Goal: Task Accomplishment & Management: Complete application form

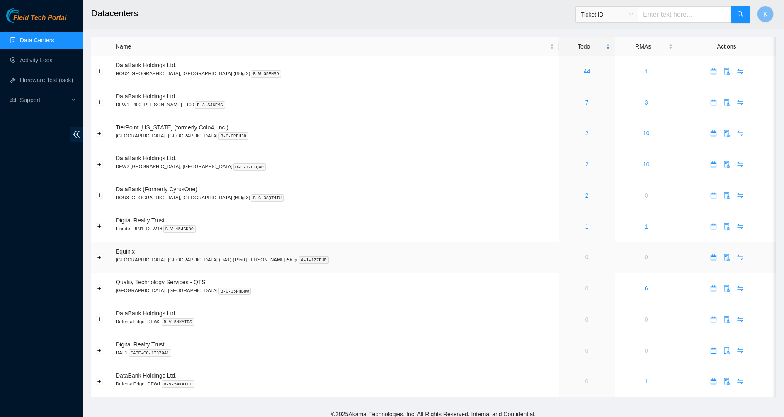
scroll to position [6, 0]
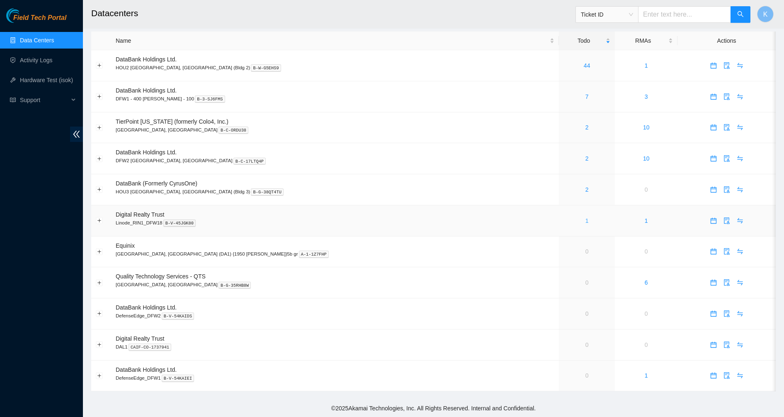
click at [586, 221] on link "1" at bounding box center [587, 220] width 3 height 7
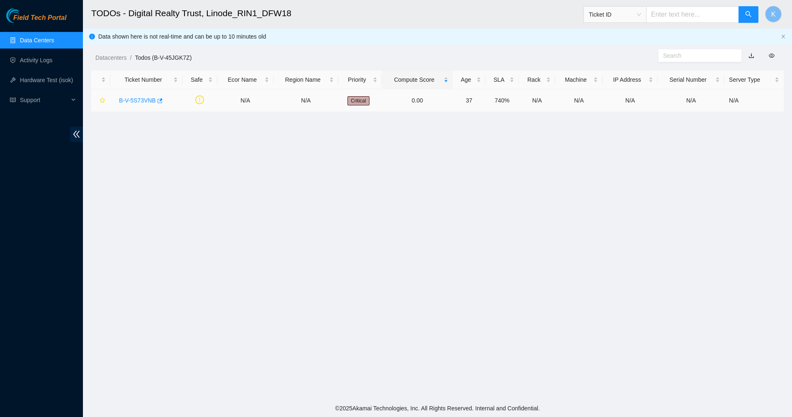
click at [141, 100] on link "B-V-5S73VNB" at bounding box center [137, 100] width 37 height 7
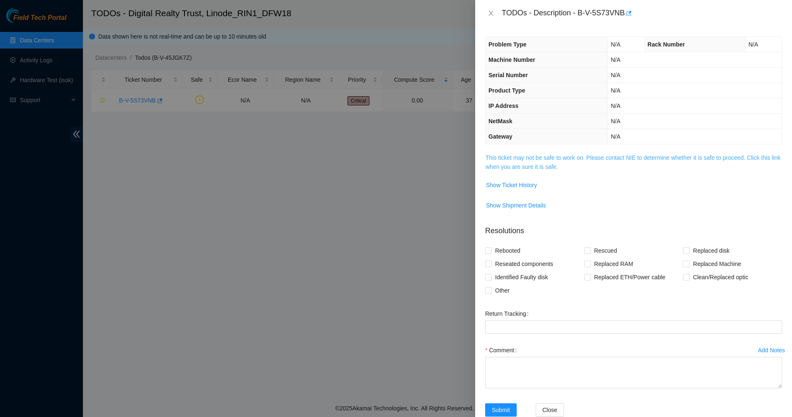
click at [499, 158] on link "This ticket may not be safe to work on. Please contact NIE to determine whether…" at bounding box center [633, 162] width 295 height 16
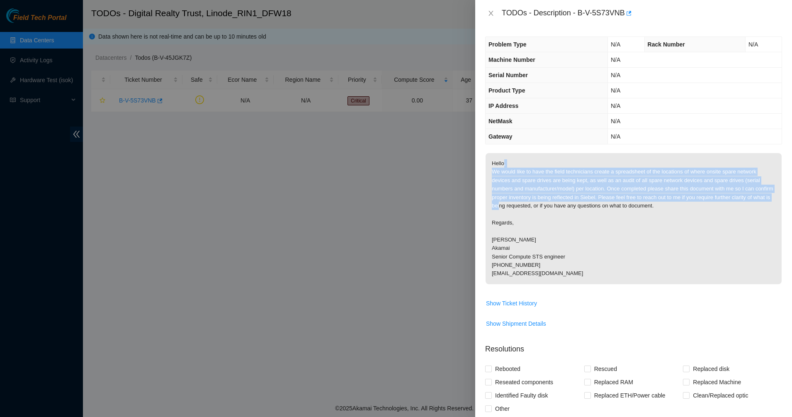
drag, startPoint x: 504, startPoint y: 166, endPoint x: 545, endPoint y: 242, distance: 86.3
click at [545, 242] on p "Hello, We would like to have the field technicians create a spreadsheet of the …" at bounding box center [634, 218] width 296 height 131
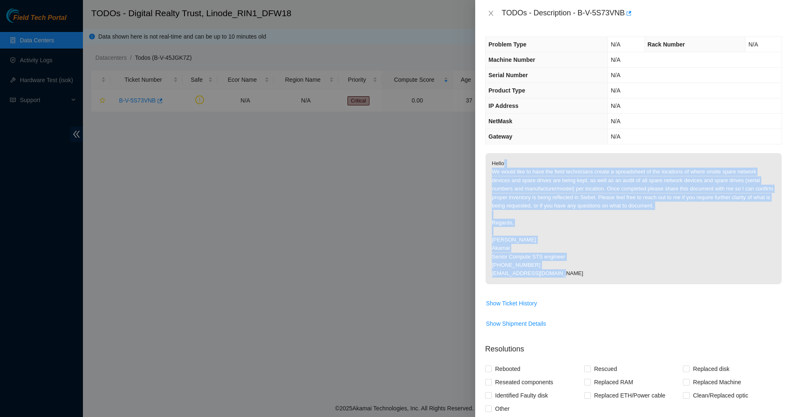
drag, startPoint x: 545, startPoint y: 242, endPoint x: 552, endPoint y: 270, distance: 29.4
click at [552, 270] on p "Hello, We would like to have the field technicians create a spreadsheet of the …" at bounding box center [634, 218] width 296 height 131
click at [555, 273] on p "Hello, We would like to have the field technicians create a spreadsheet of the …" at bounding box center [634, 218] width 296 height 131
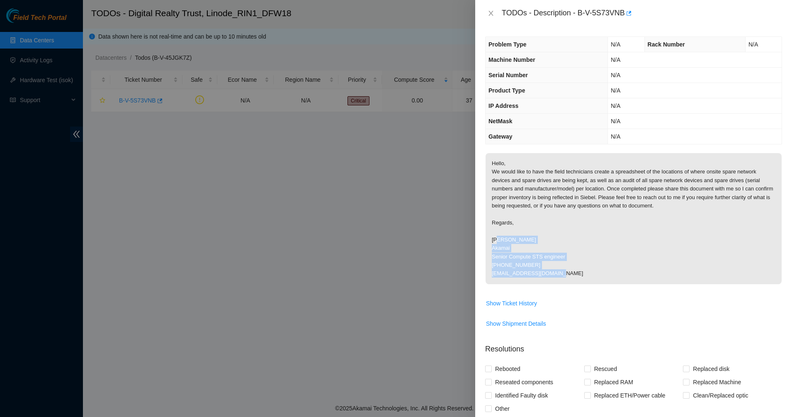
drag, startPoint x: 557, startPoint y: 273, endPoint x: 498, endPoint y: 236, distance: 70.3
click at [498, 236] on p "Hello, We would like to have the field technicians create a spreadsheet of the …" at bounding box center [634, 218] width 296 height 131
drag, startPoint x: 498, startPoint y: 236, endPoint x: 558, endPoint y: 262, distance: 65.6
click at [558, 262] on p "Hello, We would like to have the field technicians create a spreadsheet of the …" at bounding box center [634, 218] width 296 height 131
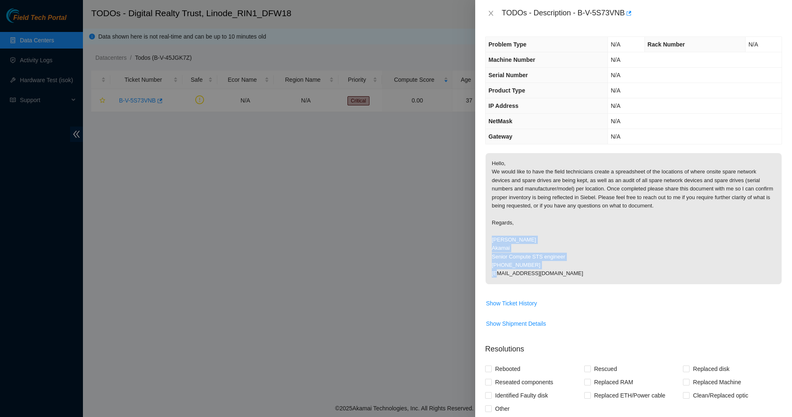
click at [558, 262] on p "Hello, We would like to have the field technicians create a spreadsheet of the …" at bounding box center [634, 218] width 296 height 131
click at [551, 284] on p "Hello, We would like to have the field technicians create a spreadsheet of the …" at bounding box center [634, 218] width 296 height 131
click at [491, 19] on div "TODOs - Description - B-V-5S73VNB" at bounding box center [633, 13] width 297 height 13
click at [491, 15] on icon "close" at bounding box center [491, 13] width 7 height 7
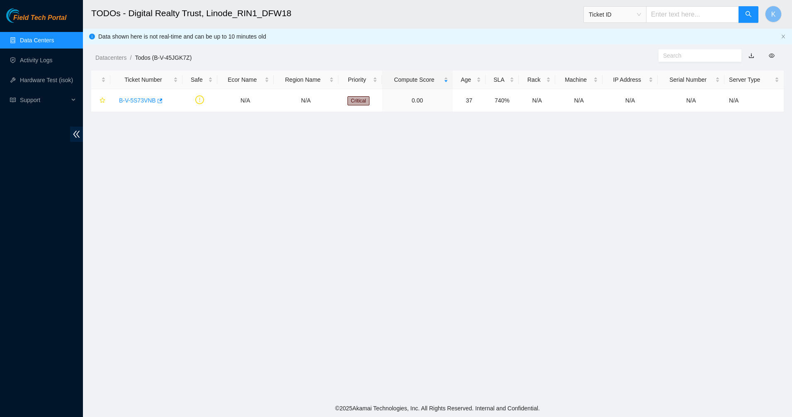
click at [44, 40] on link "Data Centers" at bounding box center [37, 40] width 34 height 7
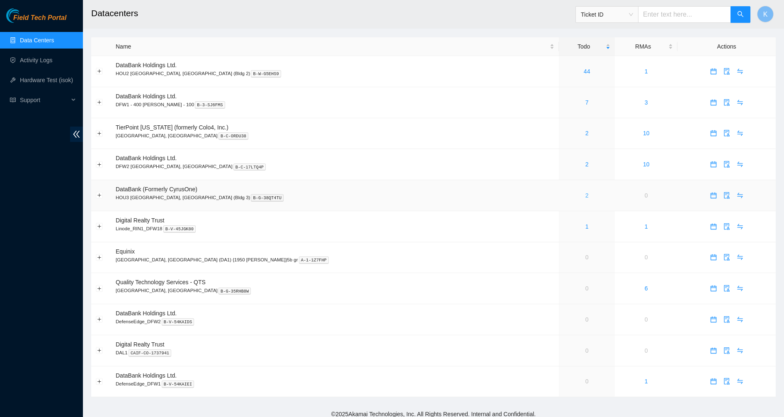
click at [586, 197] on link "2" at bounding box center [587, 195] width 3 height 7
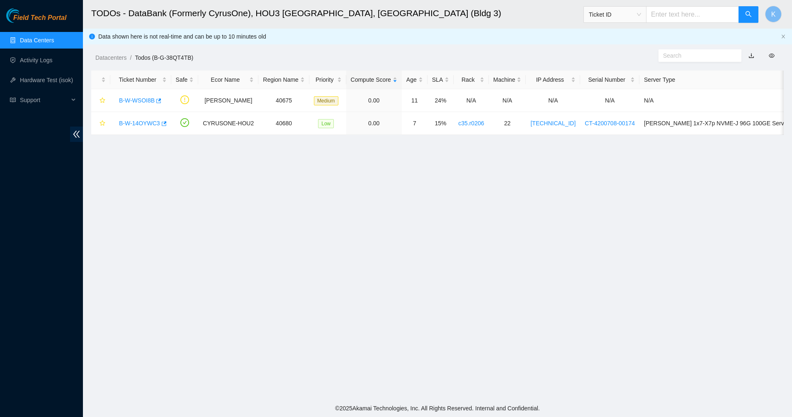
click at [46, 43] on link "Data Centers" at bounding box center [37, 40] width 34 height 7
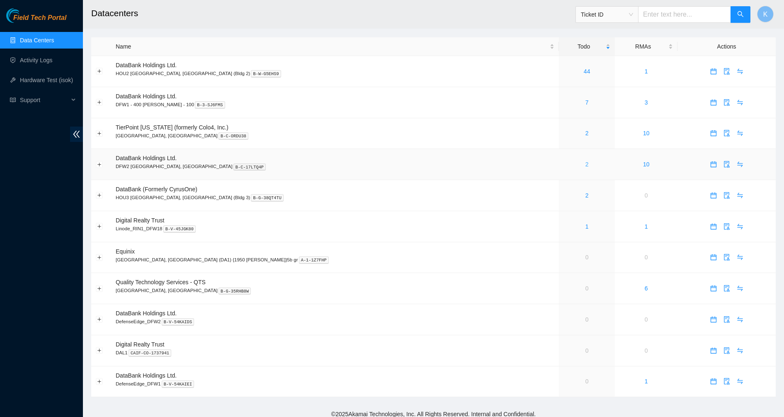
click at [586, 166] on link "2" at bounding box center [587, 164] width 3 height 7
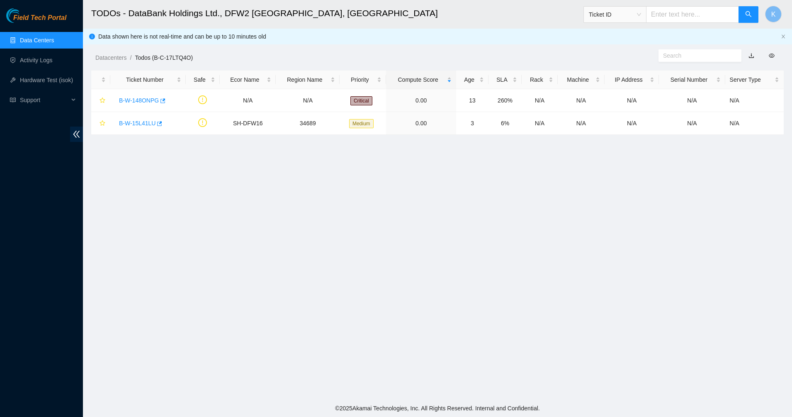
click at [365, 164] on main "TODOs - DataBank Holdings Ltd., DFW2 Richardson, TX Ticket ID K Data shown here…" at bounding box center [437, 199] width 709 height 399
click at [36, 41] on link "Data Centers" at bounding box center [37, 40] width 34 height 7
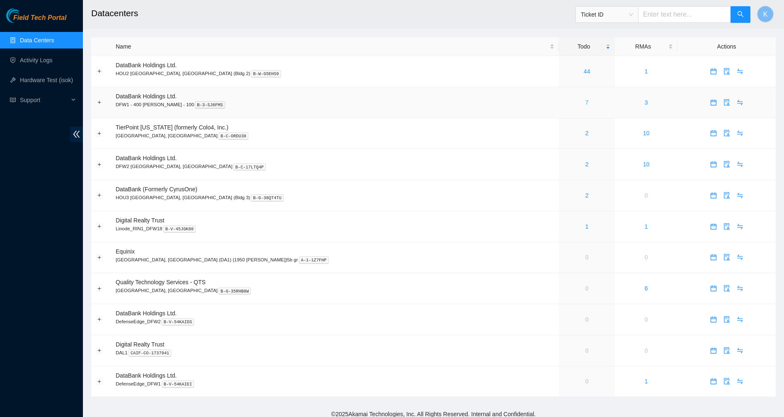
click at [586, 103] on link "7" at bounding box center [587, 102] width 3 height 7
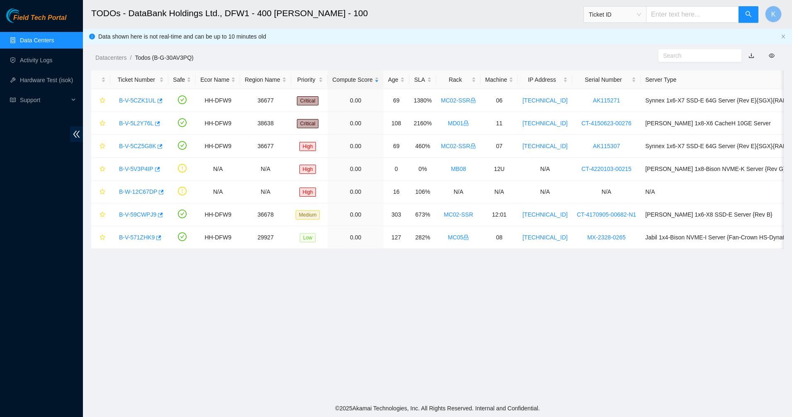
click at [304, 281] on main "TODOs - DataBank Holdings Ltd., DFW1 - 400 S. Akard - 100 Ticket ID K Data show…" at bounding box center [437, 199] width 709 height 399
click at [320, 299] on main "TODOs - DataBank Holdings Ltd., DFW1 - 400 S. Akard - 100 Ticket ID K Data show…" at bounding box center [437, 199] width 709 height 399
click at [344, 309] on main "TODOs - DataBank Holdings Ltd., DFW1 - 400 S. Akard - 100 Ticket ID K Data show…" at bounding box center [437, 199] width 709 height 399
click at [20, 37] on link "Data Centers" at bounding box center [37, 40] width 34 height 7
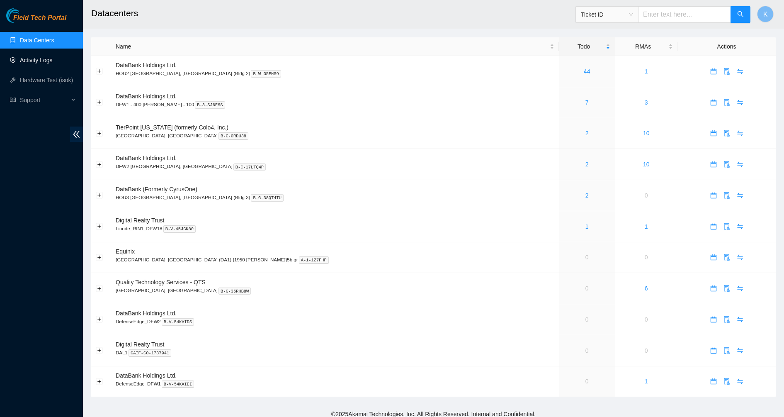
click at [40, 63] on link "Activity Logs" at bounding box center [36, 60] width 33 height 7
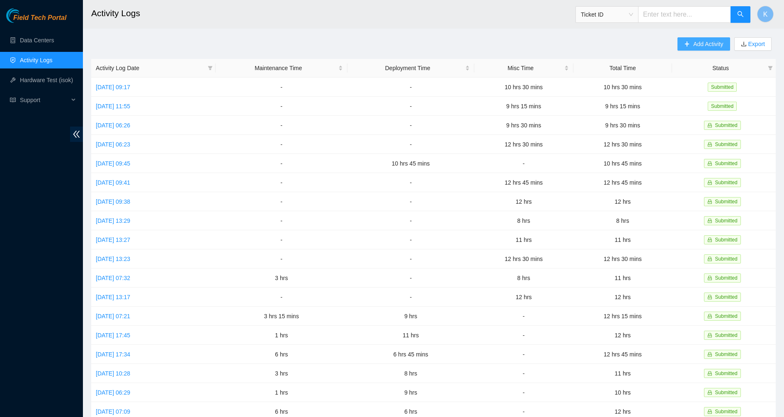
click at [690, 45] on button "Add Activity" at bounding box center [704, 43] width 52 height 13
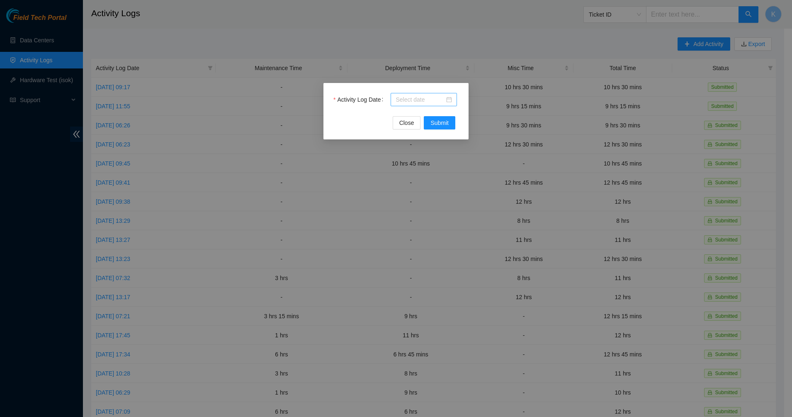
click at [452, 100] on div at bounding box center [424, 99] width 56 height 9
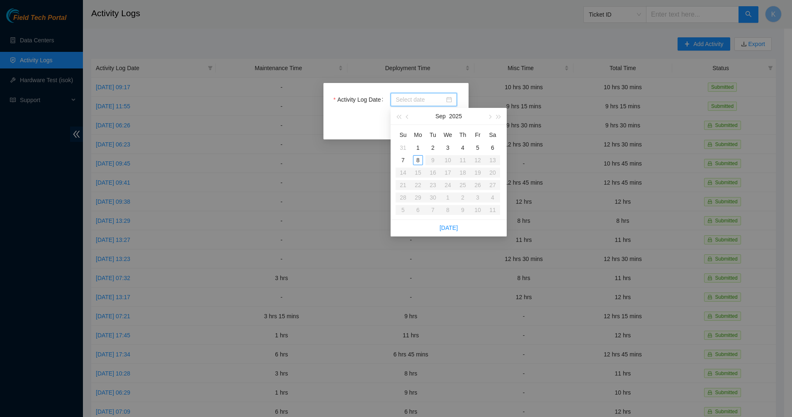
type input "2025-09-03"
type input "2025-09-04"
click at [463, 150] on div "4" at bounding box center [463, 148] width 10 height 10
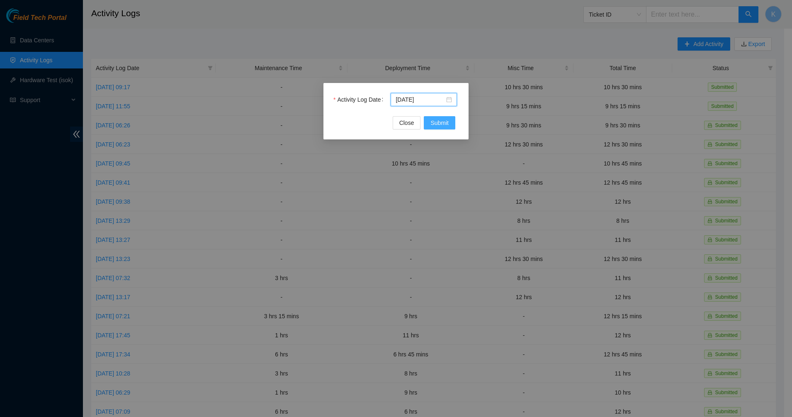
click at [440, 122] on span "Submit" at bounding box center [440, 122] width 18 height 9
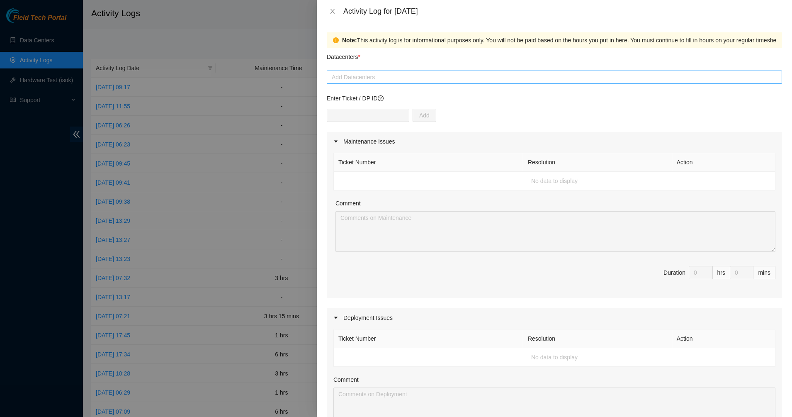
click at [404, 80] on div at bounding box center [554, 77] width 451 height 10
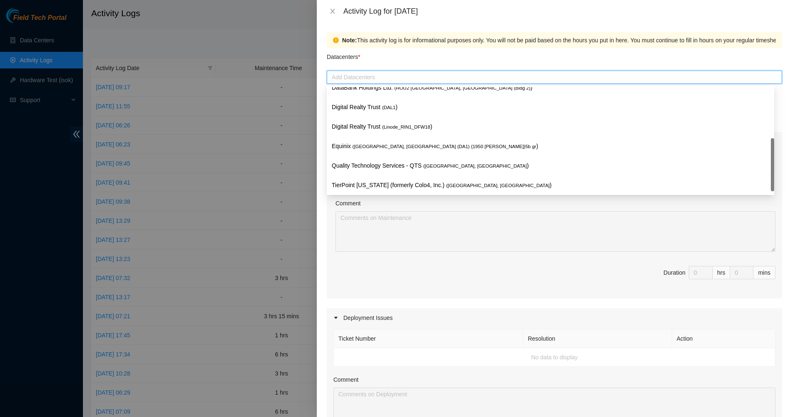
scroll to position [108, 0]
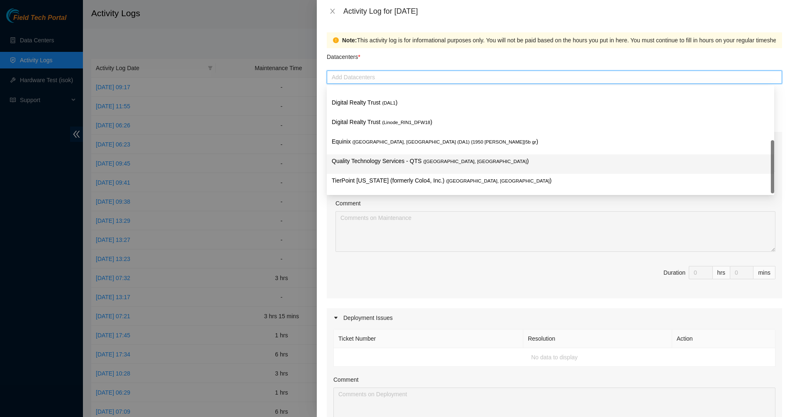
click at [377, 159] on p "Quality Technology Services - QTS ( Irving, TX )" at bounding box center [551, 161] width 438 height 10
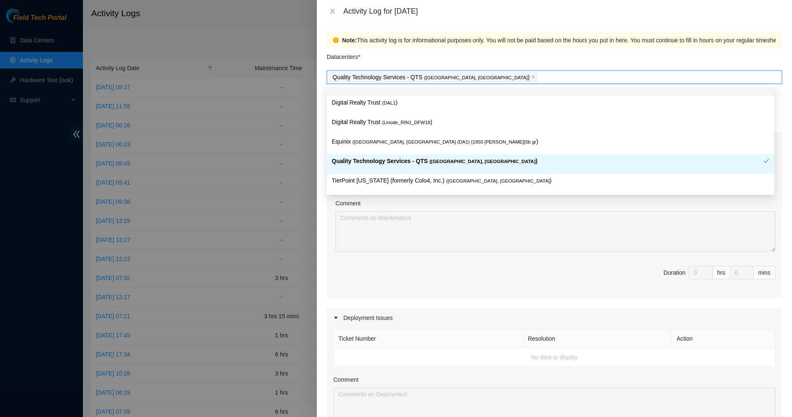
click at [449, 32] on div "Note: This activity log is for informational purposes only. You will not be pai…" at bounding box center [554, 219] width 475 height 395
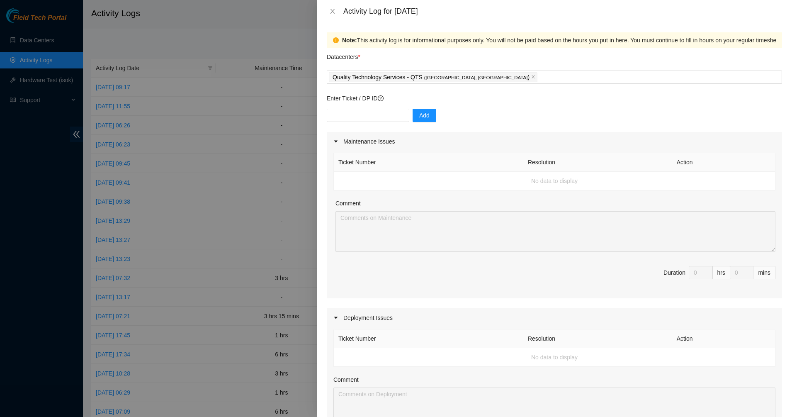
scroll to position [254, 0]
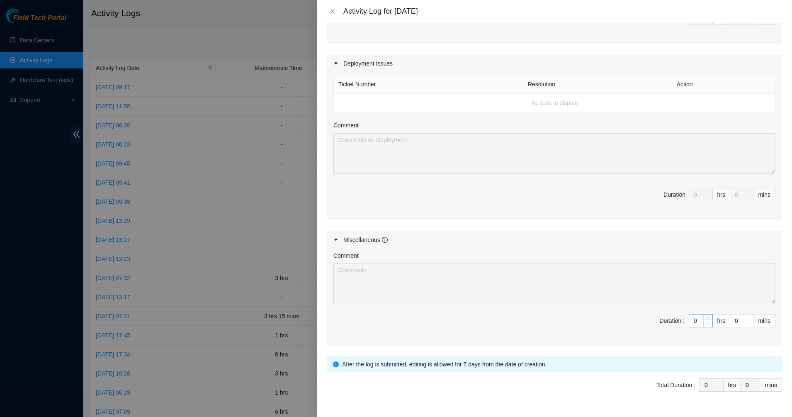
click at [704, 320] on span "Decrease Value" at bounding box center [708, 322] width 9 height 7
click at [706, 317] on span "up" at bounding box center [708, 318] width 5 height 5
type input "1"
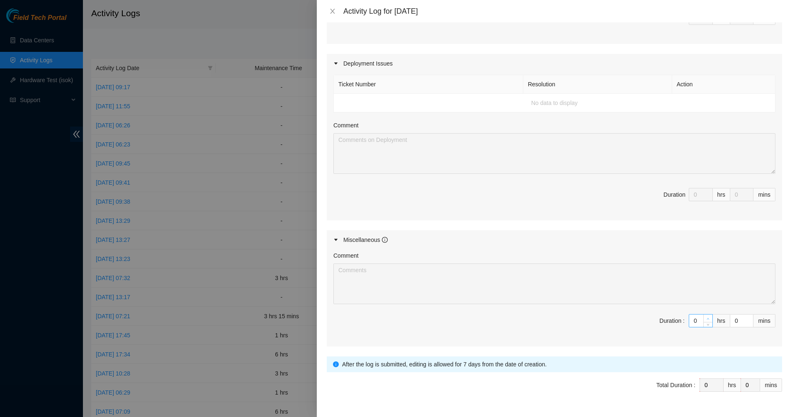
type input "1"
click at [706, 317] on span "up" at bounding box center [708, 318] width 5 height 5
type input "2"
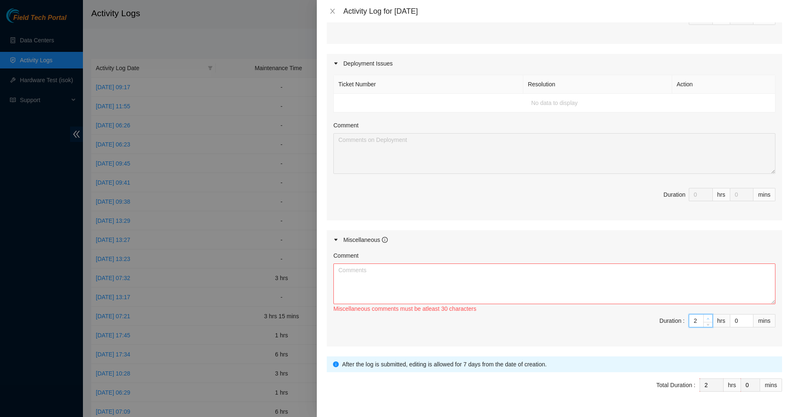
click at [706, 317] on span "up" at bounding box center [708, 318] width 5 height 5
type input "3"
click at [706, 317] on span "up" at bounding box center [708, 318] width 5 height 5
type input "4"
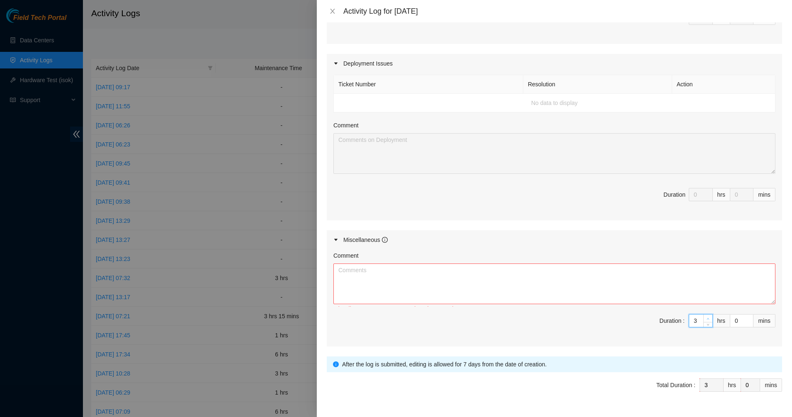
type input "4"
click at [706, 317] on span "up" at bounding box center [708, 318] width 5 height 5
type input "5"
click at [706, 317] on span "up" at bounding box center [708, 318] width 5 height 5
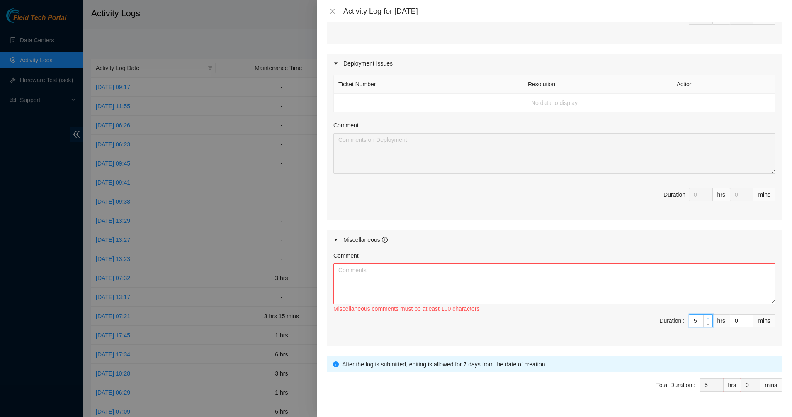
type input "6"
type input "7"
click at [706, 317] on span "up" at bounding box center [708, 318] width 5 height 5
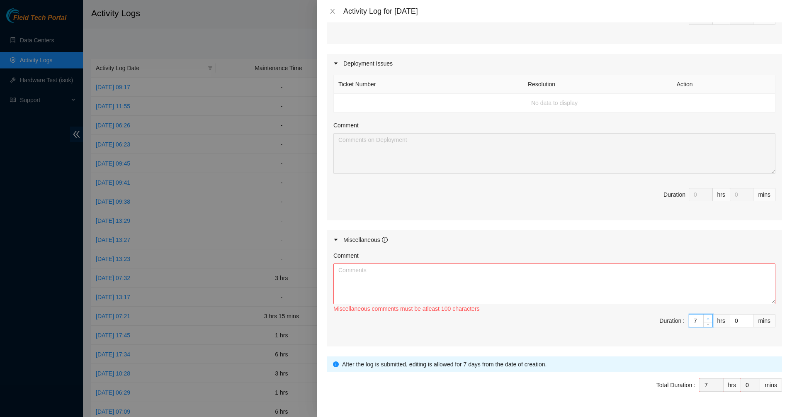
type input "8"
click at [706, 317] on span "up" at bounding box center [708, 318] width 5 height 5
type input "9"
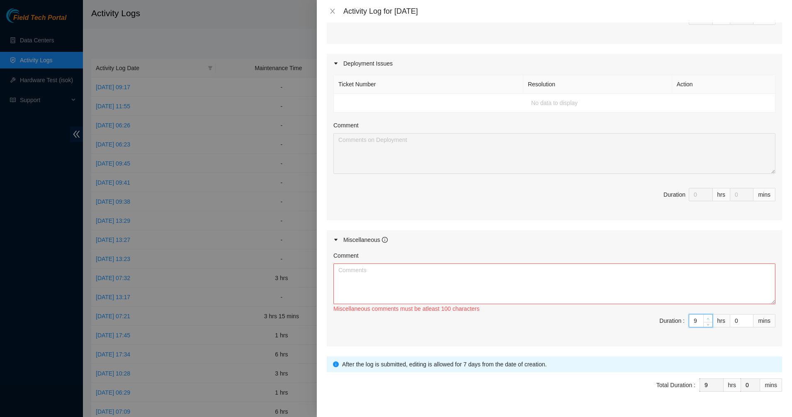
click at [706, 317] on span "up" at bounding box center [708, 318] width 5 height 5
type input "10"
click at [706, 317] on span "up" at bounding box center [708, 318] width 5 height 5
type input "11"
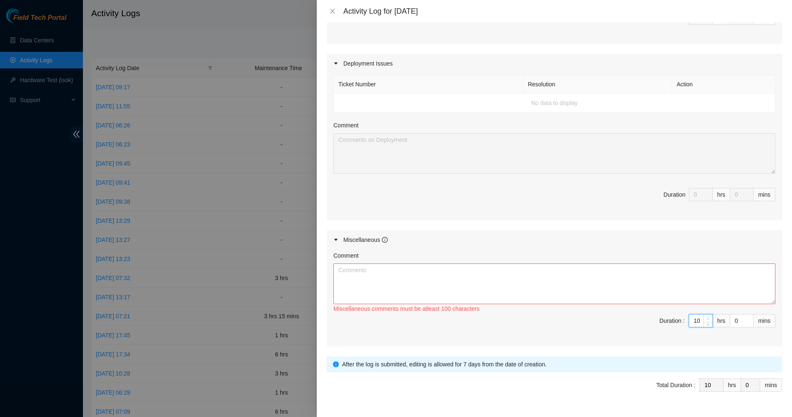
type input "11"
click at [706, 317] on span "up" at bounding box center [708, 318] width 5 height 5
click at [734, 317] on input "0" at bounding box center [742, 320] width 23 height 12
type input "1"
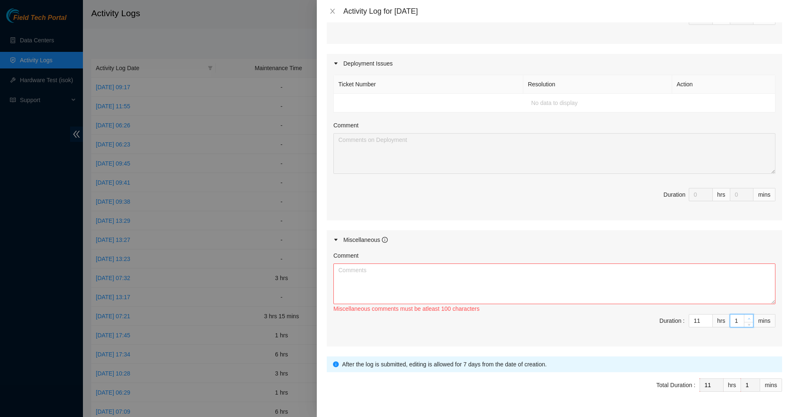
click at [747, 316] on span "up" at bounding box center [749, 318] width 5 height 5
type input "2"
click at [747, 316] on span "up" at bounding box center [749, 318] width 5 height 5
type input "3"
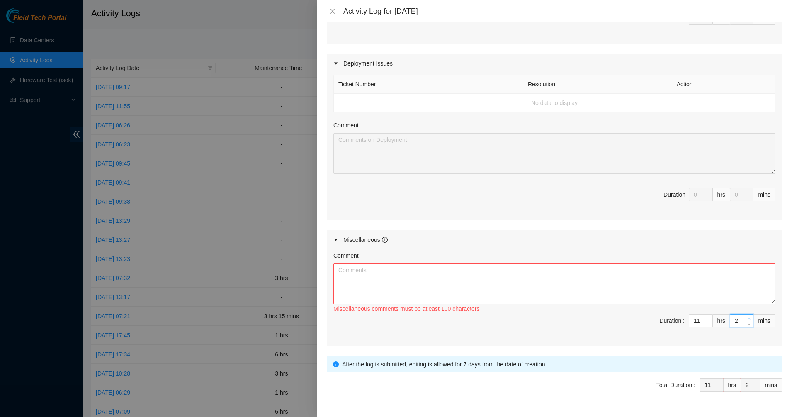
type input "3"
click at [747, 316] on span "up" at bounding box center [749, 318] width 5 height 5
type input "4"
click at [747, 316] on span "up" at bounding box center [749, 318] width 5 height 5
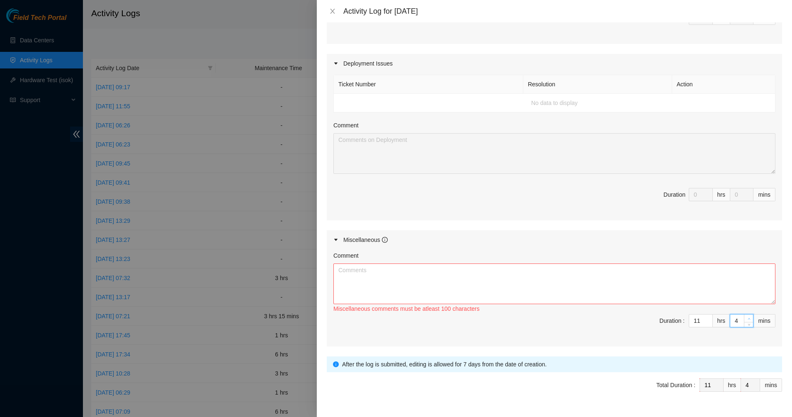
type input "5"
click at [747, 316] on span "up" at bounding box center [749, 318] width 5 height 5
type input "6"
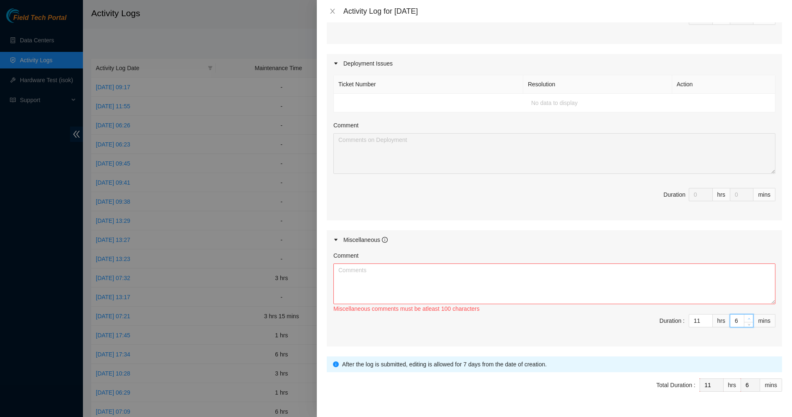
click at [747, 316] on span "up" at bounding box center [749, 318] width 5 height 5
type input "7"
click at [747, 316] on span "up" at bounding box center [749, 318] width 5 height 5
type input "8"
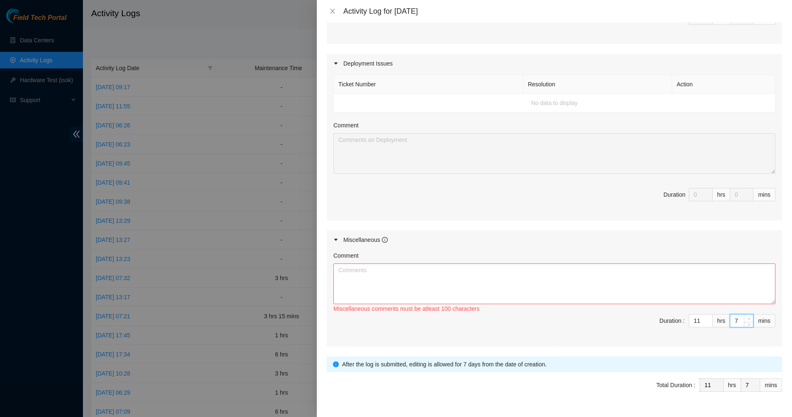
type input "8"
click at [747, 316] on span "up" at bounding box center [749, 318] width 5 height 5
type input "9"
click at [747, 316] on span "up" at bounding box center [749, 318] width 5 height 5
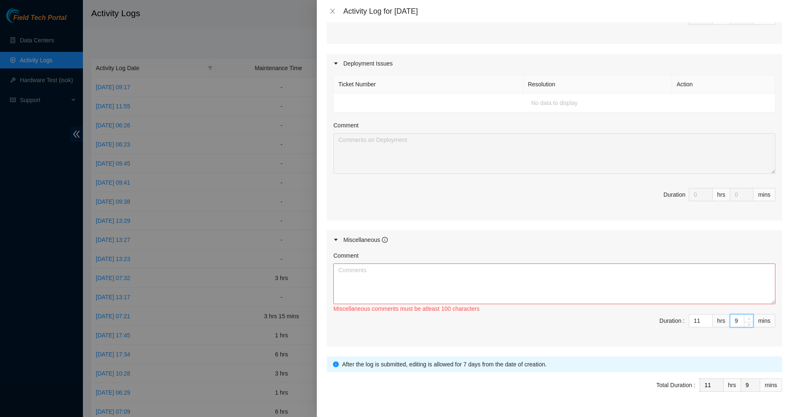
type input "10"
click at [747, 316] on span "up" at bounding box center [749, 318] width 5 height 5
type input "11"
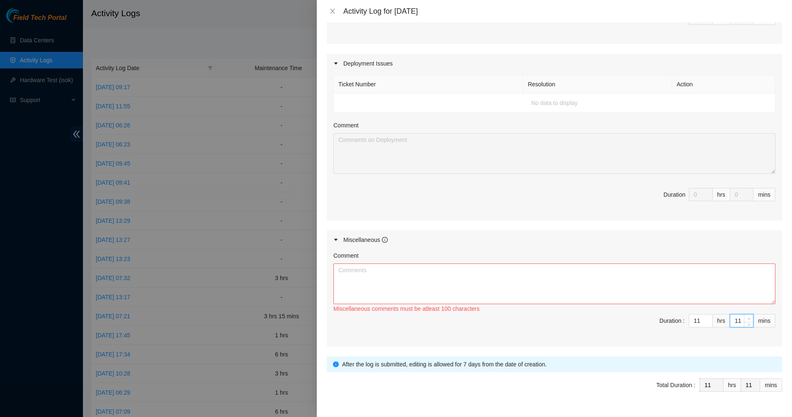
click at [747, 316] on span "up" at bounding box center [749, 318] width 5 height 5
type input "12"
click at [747, 316] on span "up" at bounding box center [749, 318] width 5 height 5
type input "13"
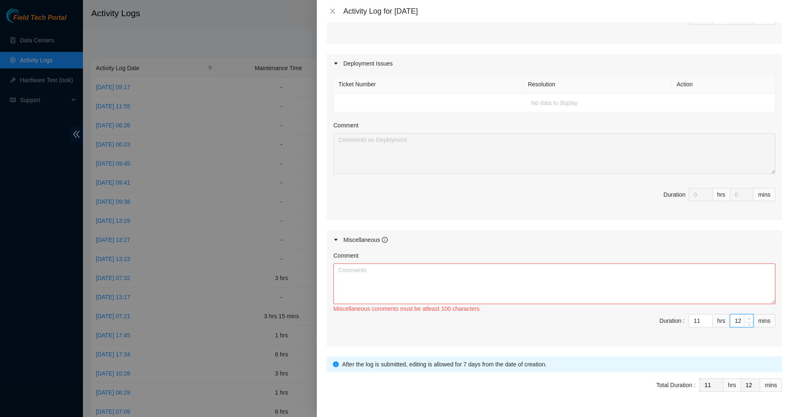
type input "13"
click at [747, 316] on span "up" at bounding box center [749, 318] width 5 height 5
type input "14"
click at [747, 316] on span "up" at bounding box center [749, 318] width 5 height 5
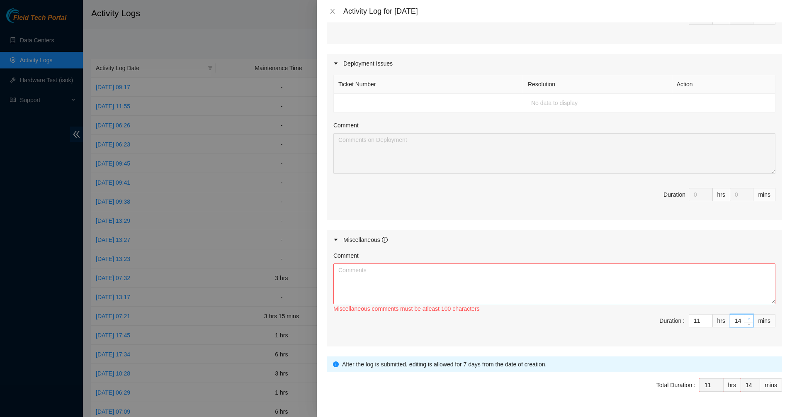
type input "15"
click at [747, 316] on span "up" at bounding box center [749, 318] width 5 height 5
type input "16"
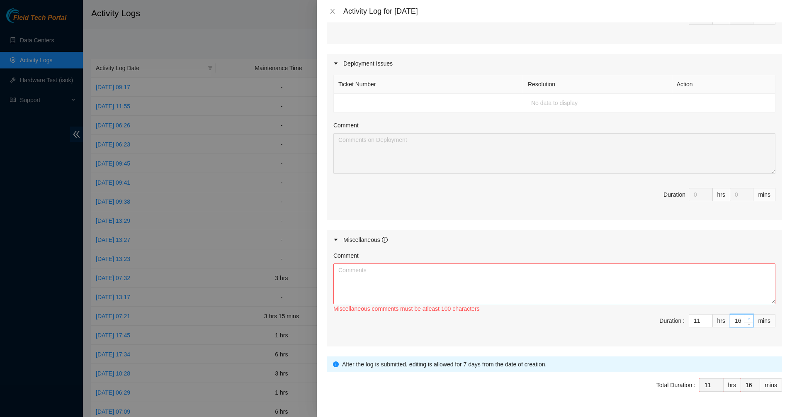
click at [747, 316] on span "up" at bounding box center [749, 318] width 5 height 5
type input "17"
click at [747, 316] on span "up" at bounding box center [749, 318] width 5 height 5
type input "18"
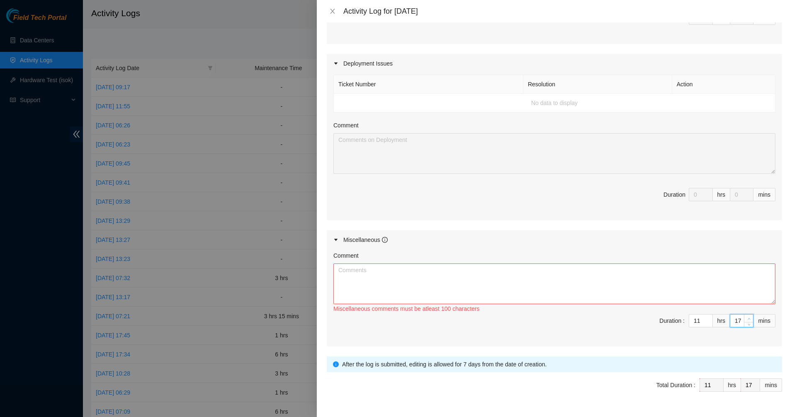
type input "18"
click at [747, 316] on span "up" at bounding box center [749, 318] width 5 height 5
type input "19"
click at [747, 316] on span "up" at bounding box center [749, 318] width 5 height 5
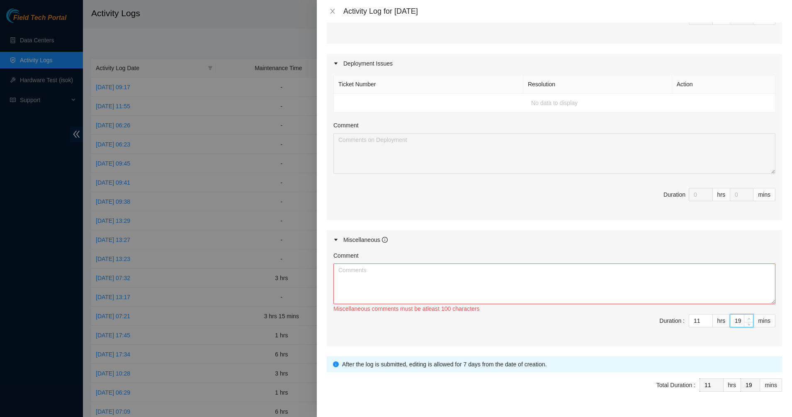
type input "20"
click at [747, 316] on span "up" at bounding box center [749, 318] width 5 height 5
type input "21"
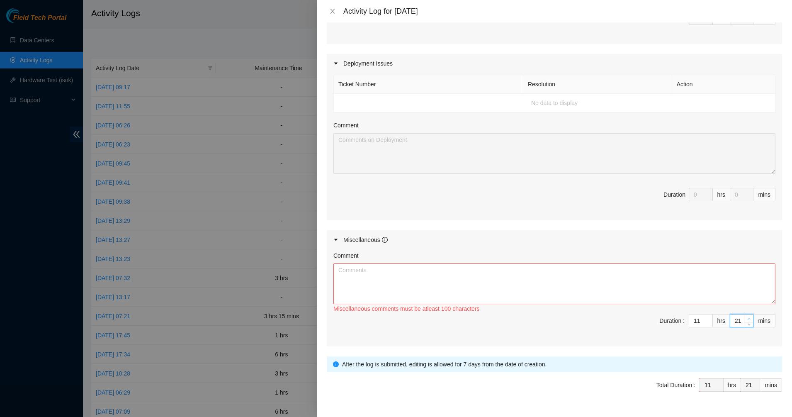
click at [747, 316] on span "up" at bounding box center [749, 318] width 5 height 5
type input "22"
type input "23"
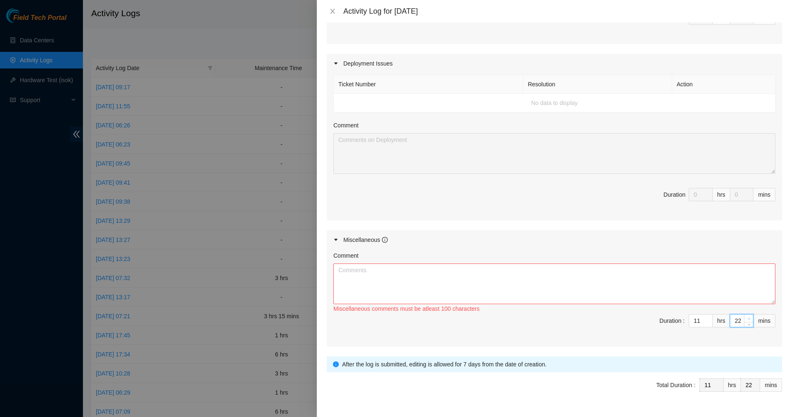
type input "23"
click at [747, 316] on span "up" at bounding box center [749, 318] width 5 height 5
type input "24"
click at [747, 316] on span "up" at bounding box center [749, 318] width 5 height 5
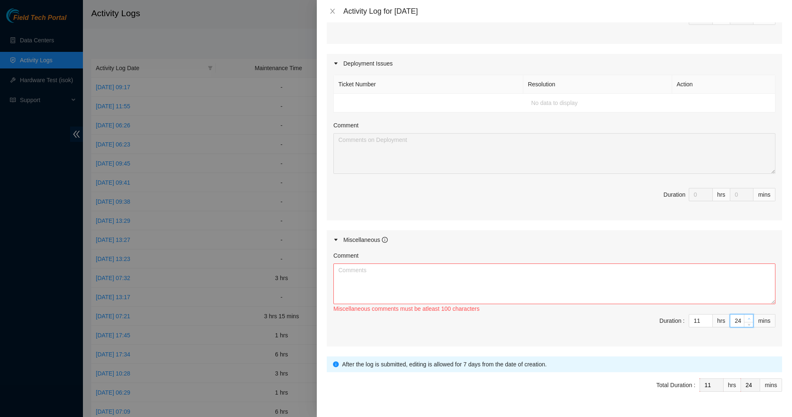
type input "25"
click at [747, 316] on span "up" at bounding box center [749, 318] width 5 height 5
type input "26"
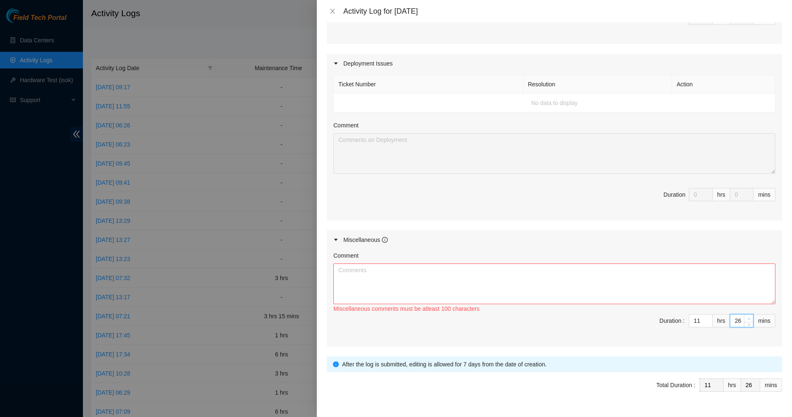
click at [747, 316] on span "up" at bounding box center [749, 318] width 5 height 5
type input "27"
click at [747, 316] on span "up" at bounding box center [749, 318] width 5 height 5
type input "28"
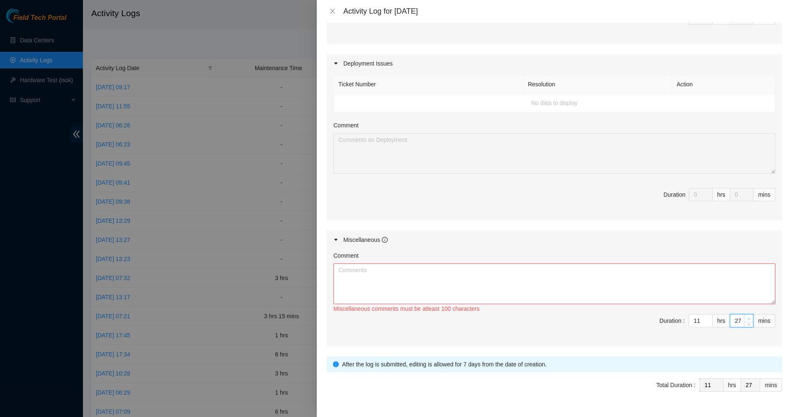
type input "28"
click at [747, 316] on span "up" at bounding box center [749, 318] width 5 height 5
type input "29"
click at [747, 316] on span "up" at bounding box center [749, 318] width 5 height 5
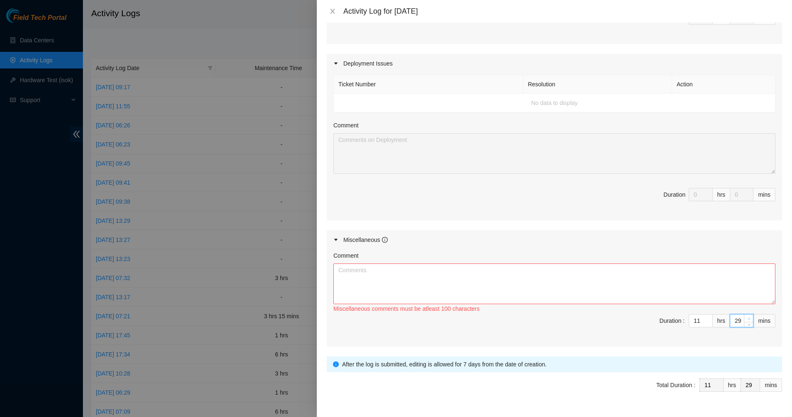
type input "30"
click at [747, 316] on span "up" at bounding box center [749, 318] width 5 height 5
click at [664, 284] on textarea "Comment" at bounding box center [555, 283] width 442 height 41
click at [497, 288] on textarea "Used QTS as an office today. Met with Scottie on tech for HOU. Worked on termin…" at bounding box center [555, 283] width 442 height 41
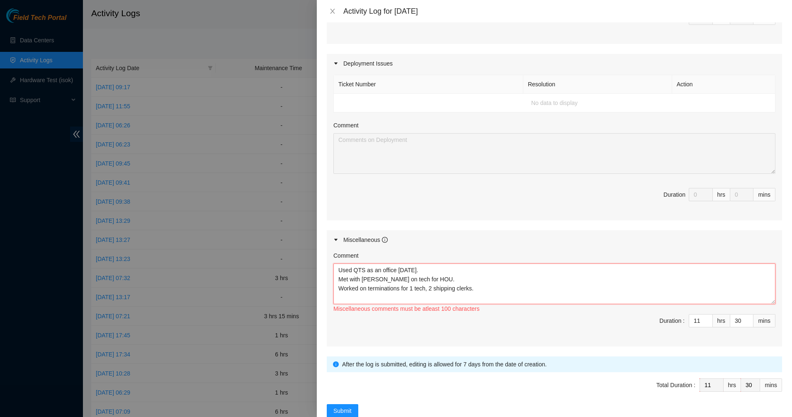
click at [600, 290] on textarea "Used QTS as an office today. Met with Scottie on tech for HOU. Worked on termin…" at bounding box center [555, 283] width 442 height 41
click at [578, 280] on textarea "Used QTS as an office today. Met with Scottie on tech for HOU. Worked on termin…" at bounding box center [555, 283] width 442 height 41
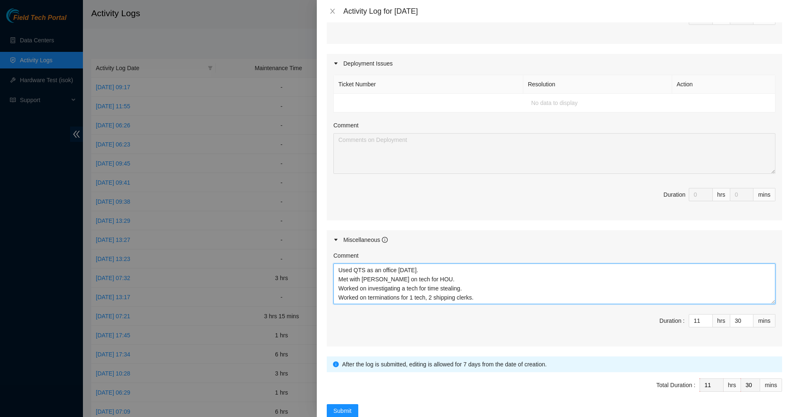
click at [474, 287] on textarea "Used QTS as an office today. Met with Scottie on tech for HOU. Worked on invest…" at bounding box center [555, 283] width 442 height 41
click at [396, 295] on textarea "Used QTS as an office today. Met with Scottie on tech for HOU. Worked on invest…" at bounding box center [555, 283] width 442 height 41
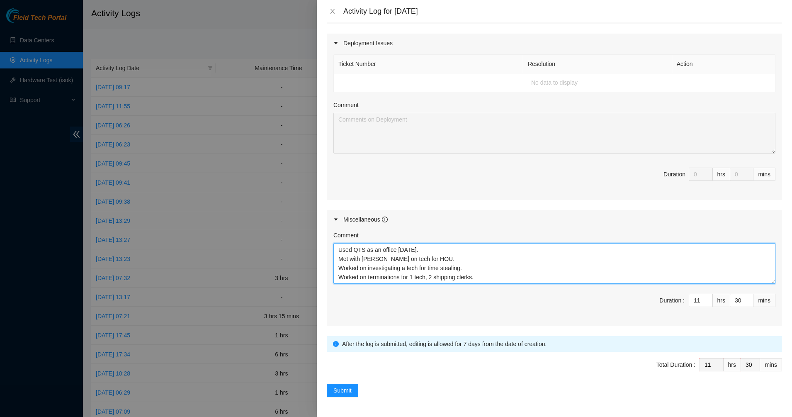
scroll to position [7, 0]
type textarea "Used QTS as an office today. Met with Scottie on tech for HOU. Worked on invest…"
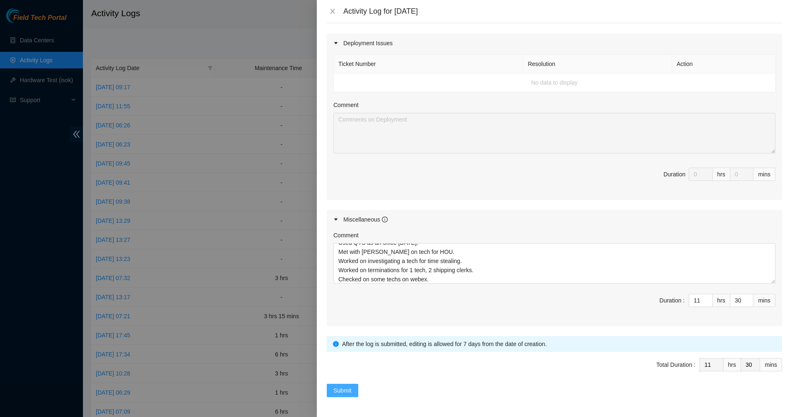
click at [343, 390] on span "Submit" at bounding box center [343, 390] width 18 height 9
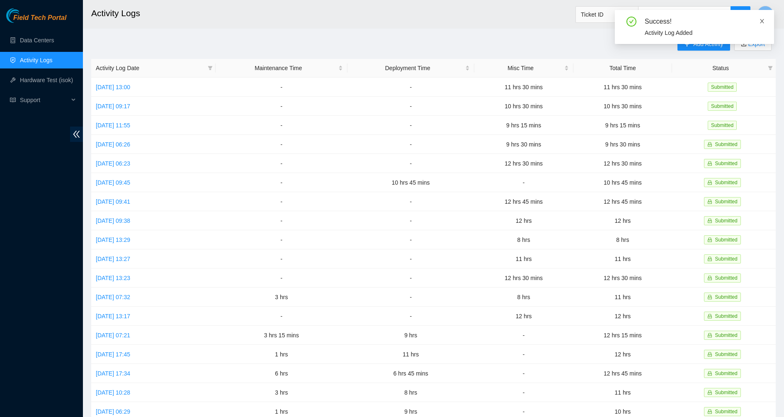
click at [762, 22] on icon "close" at bounding box center [762, 21] width 4 height 4
click at [703, 42] on span "Add Activity" at bounding box center [709, 43] width 30 height 9
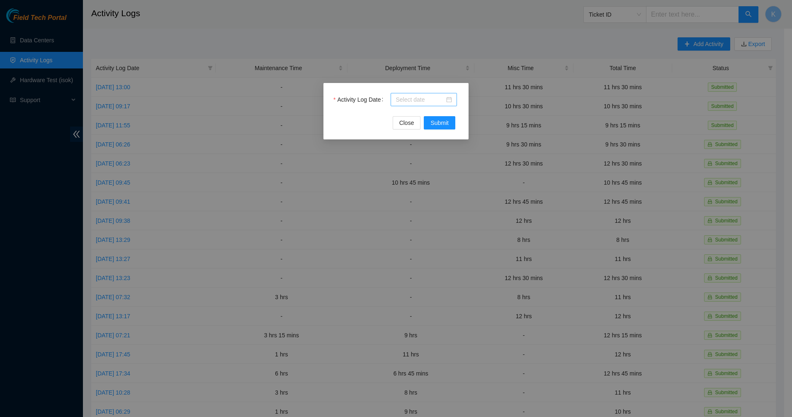
click at [449, 97] on div at bounding box center [424, 99] width 56 height 9
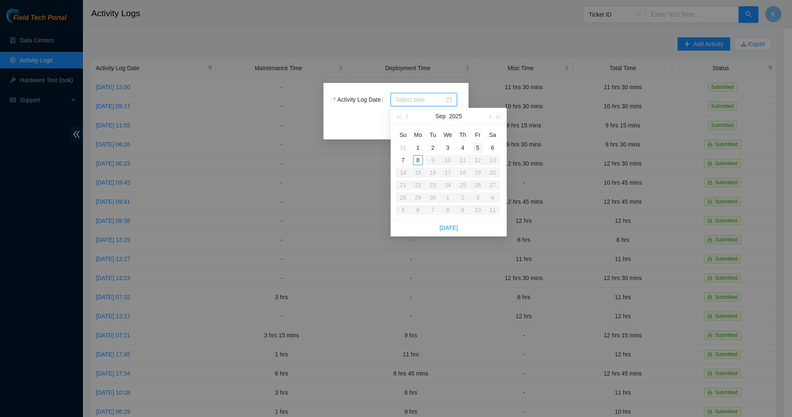
type input "2025-09-05"
click at [478, 147] on div "5" at bounding box center [478, 148] width 10 height 10
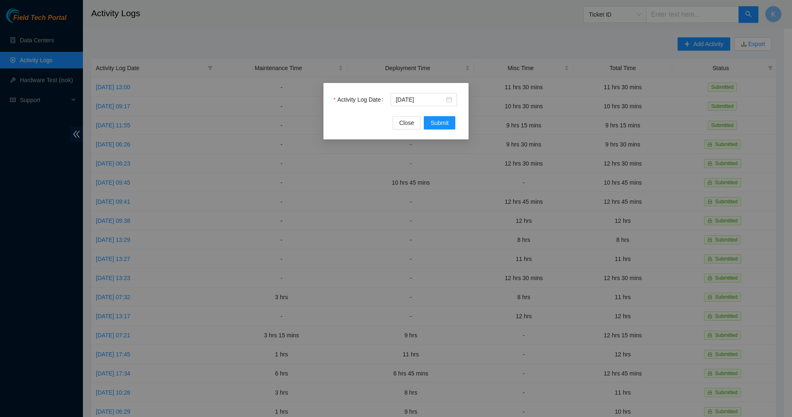
click at [446, 132] on div "Activity Log Date 2025-09-05 Close Submit" at bounding box center [396, 111] width 145 height 56
click at [446, 125] on span "Submit" at bounding box center [440, 122] width 18 height 9
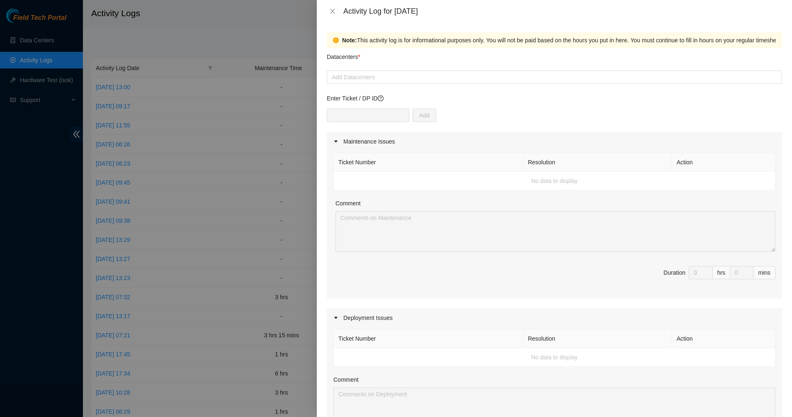
click at [403, 84] on form "Datacenters * Add Datacenters Enter Ticket / DP ID Add Maintenance Issues Ticke…" at bounding box center [555, 360] width 456 height 624
click at [390, 67] on div "Datacenters *" at bounding box center [555, 59] width 456 height 22
click at [387, 76] on div at bounding box center [554, 77] width 451 height 10
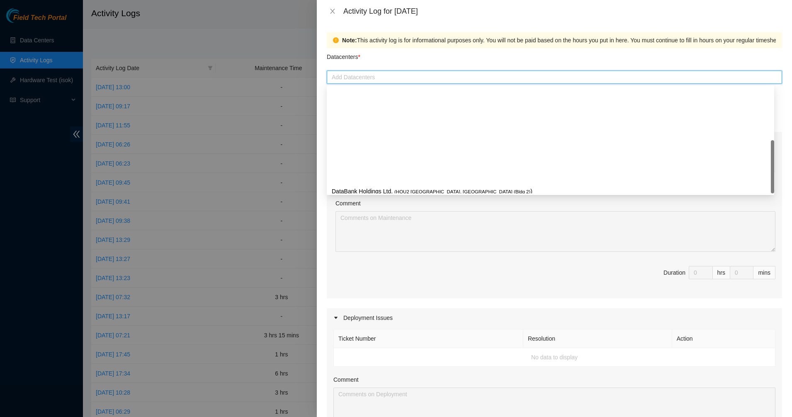
scroll to position [108, 0]
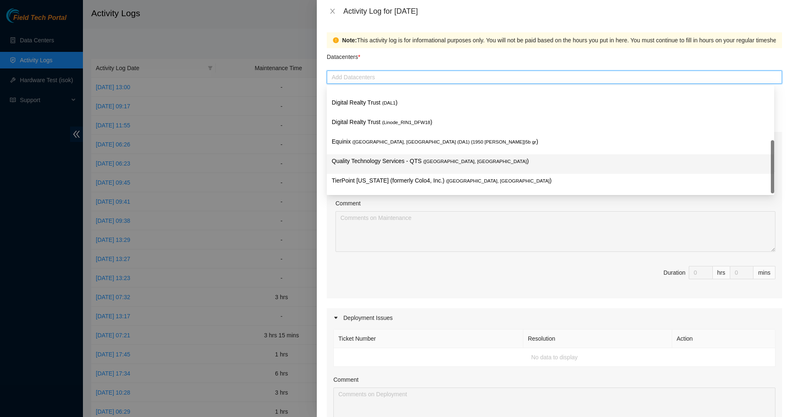
click at [377, 163] on p "Quality Technology Services - QTS ( Irving, TX )" at bounding box center [551, 161] width 438 height 10
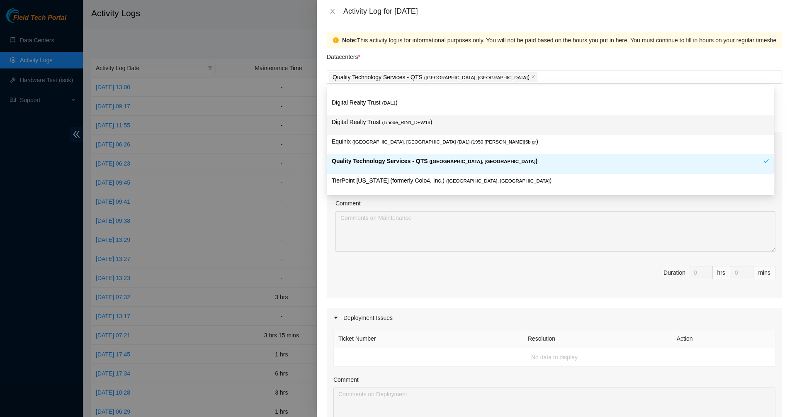
click at [438, 60] on div "Datacenters *" at bounding box center [555, 59] width 456 height 22
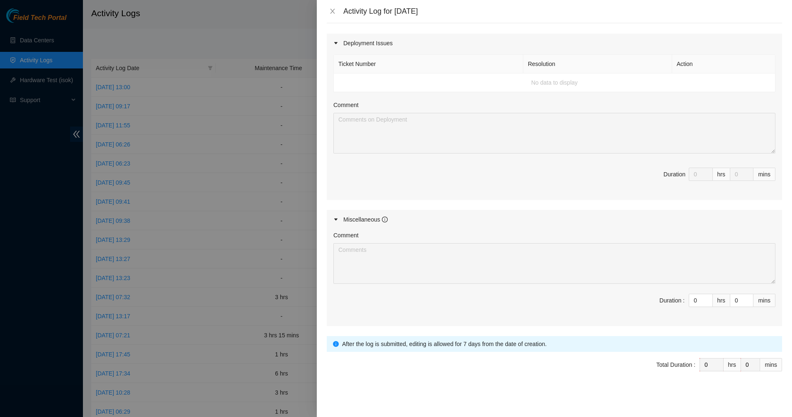
scroll to position [274, 0]
type input "1"
click at [704, 295] on span "Increase Value" at bounding box center [708, 298] width 9 height 7
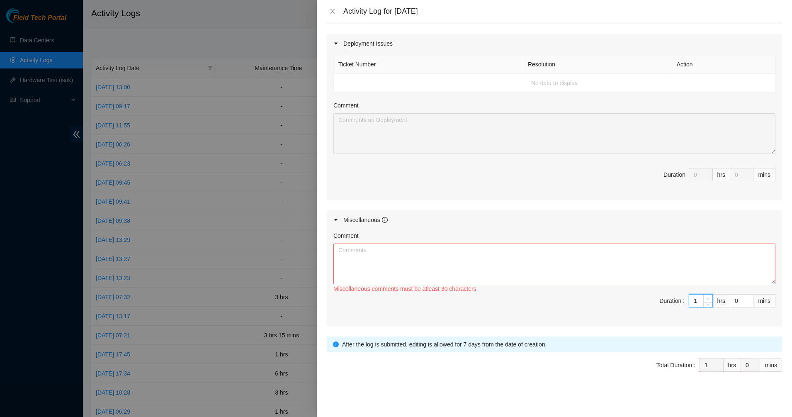
type input "2"
click at [707, 297] on icon "up" at bounding box center [708, 298] width 3 height 3
type input "3"
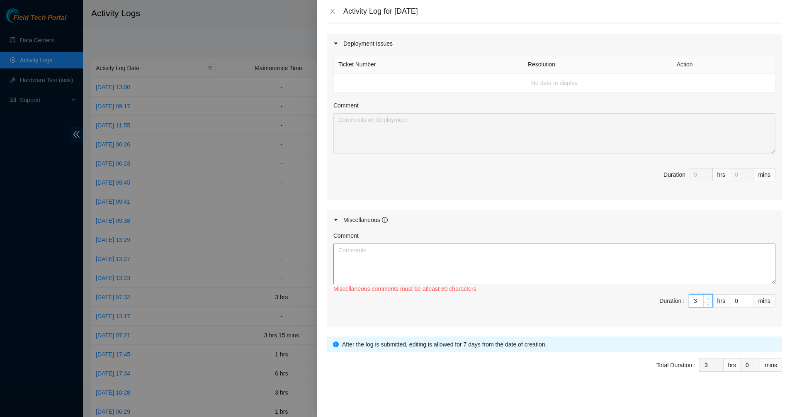
click at [707, 297] on icon "up" at bounding box center [708, 298] width 3 height 3
type input "4"
click at [707, 297] on icon "up" at bounding box center [708, 298] width 3 height 3
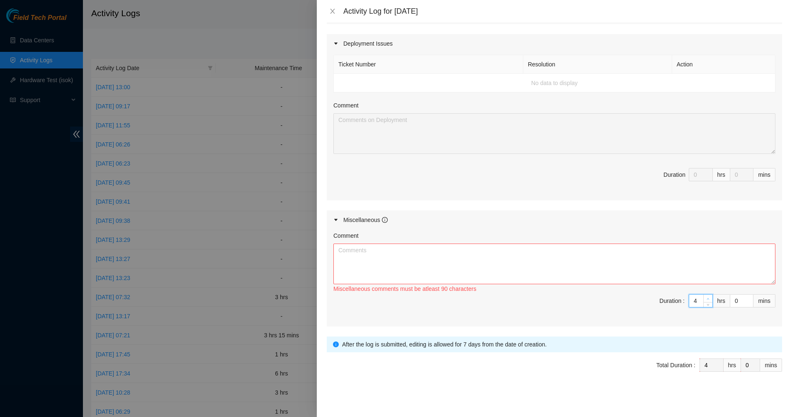
type input "5"
click at [707, 297] on icon "up" at bounding box center [708, 298] width 3 height 3
type input "6"
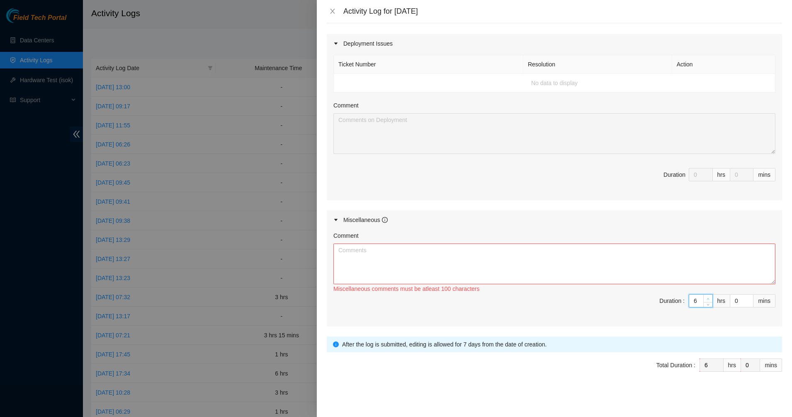
click at [707, 297] on icon "up" at bounding box center [708, 298] width 3 height 3
type input "7"
type input "8"
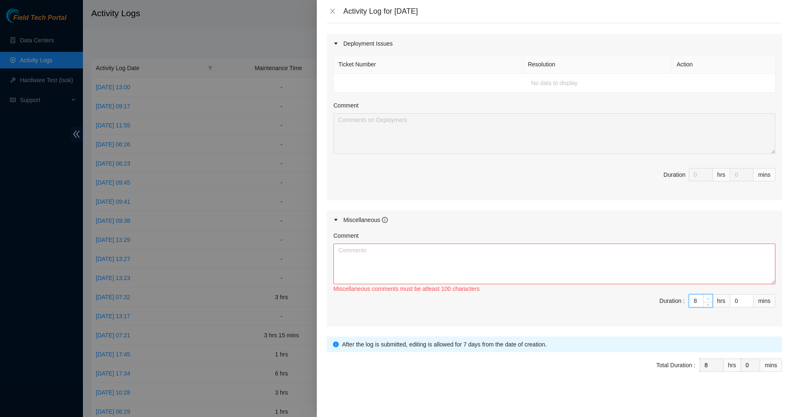
click at [707, 297] on icon "up" at bounding box center [708, 298] width 3 height 3
type input "9"
click at [707, 297] on icon "up" at bounding box center [708, 298] width 3 height 3
type input "10"
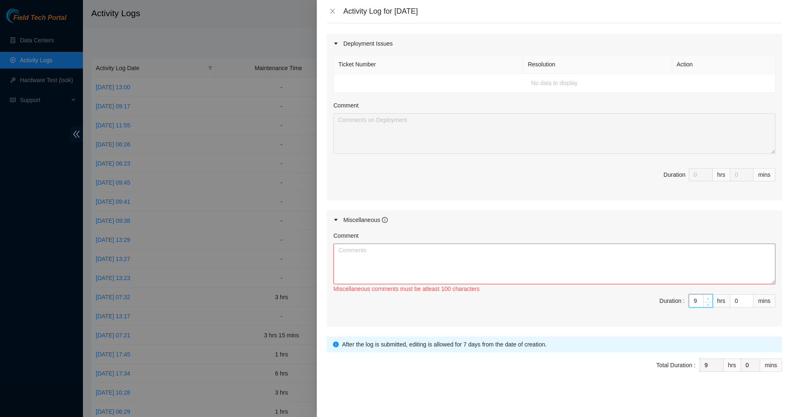
type input "10"
click at [707, 297] on icon "up" at bounding box center [708, 298] width 3 height 3
type input "11"
click at [707, 297] on icon "up" at bounding box center [708, 298] width 3 height 3
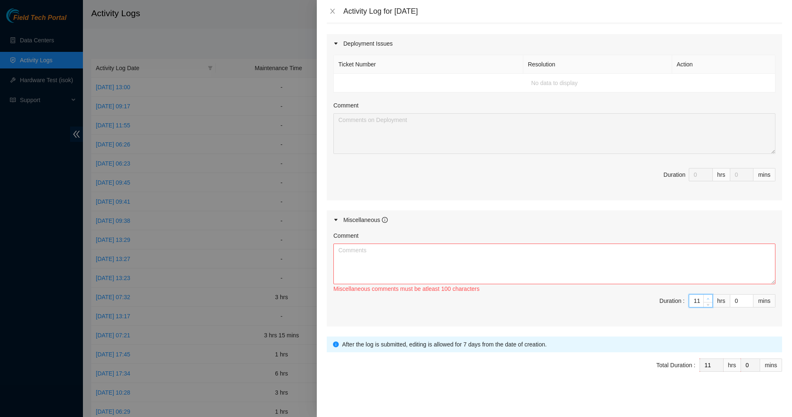
type input "12"
click at [707, 297] on icon "up" at bounding box center [708, 298] width 3 height 3
type input "1"
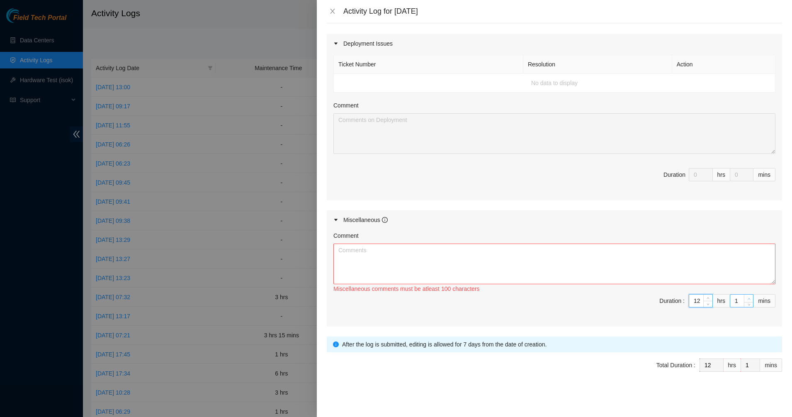
click at [744, 300] on span "Increase Value" at bounding box center [748, 298] width 9 height 7
type input "2"
click at [748, 299] on icon "up" at bounding box center [749, 298] width 3 height 3
type input "3"
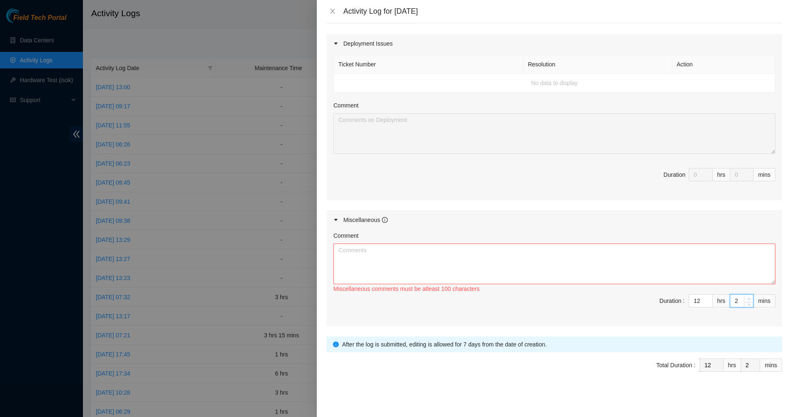
type input "3"
click at [748, 299] on icon "up" at bounding box center [749, 298] width 3 height 3
type input "4"
click at [748, 299] on icon "up" at bounding box center [749, 298] width 3 height 3
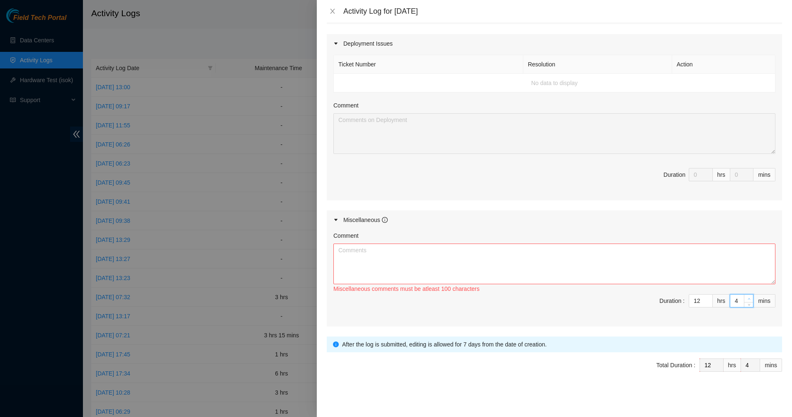
type input "5"
click at [748, 299] on icon "up" at bounding box center [749, 298] width 3 height 3
type input "6"
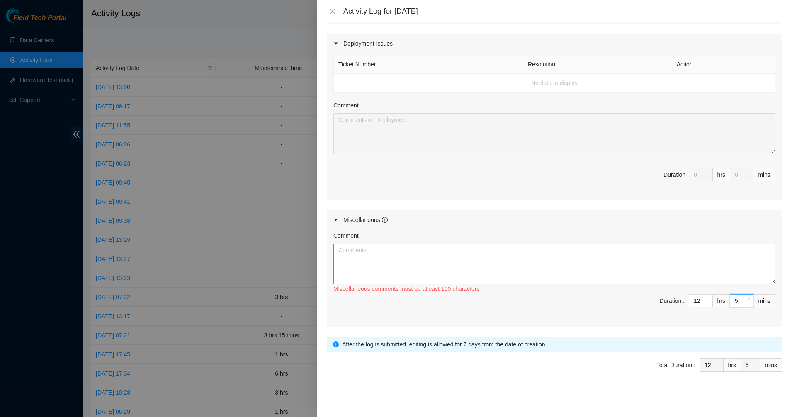
type input "6"
type input "7"
click at [748, 299] on icon "up" at bounding box center [749, 298] width 3 height 3
type input "8"
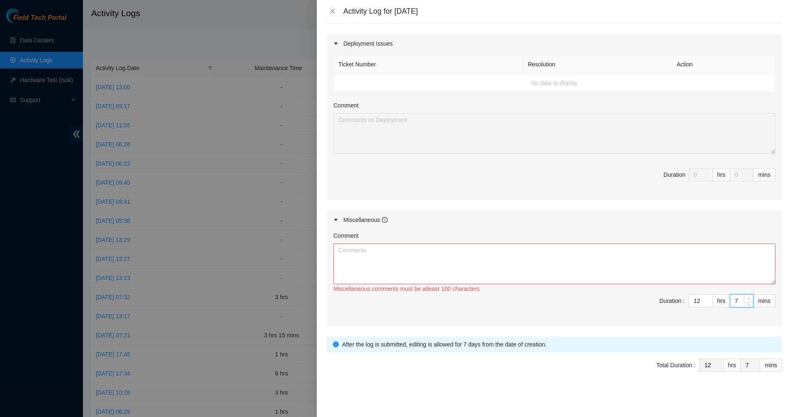
type input "8"
click at [748, 299] on icon "up" at bounding box center [749, 298] width 3 height 3
type input "9"
click at [748, 299] on icon "up" at bounding box center [749, 298] width 3 height 3
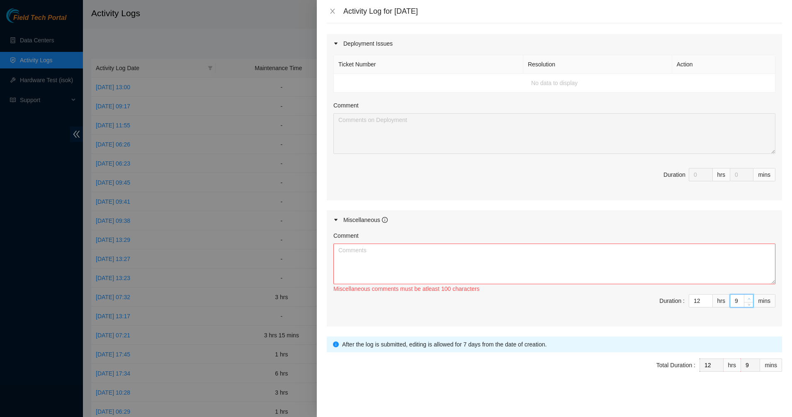
type input "10"
click at [748, 299] on icon "up" at bounding box center [749, 298] width 3 height 3
type input "11"
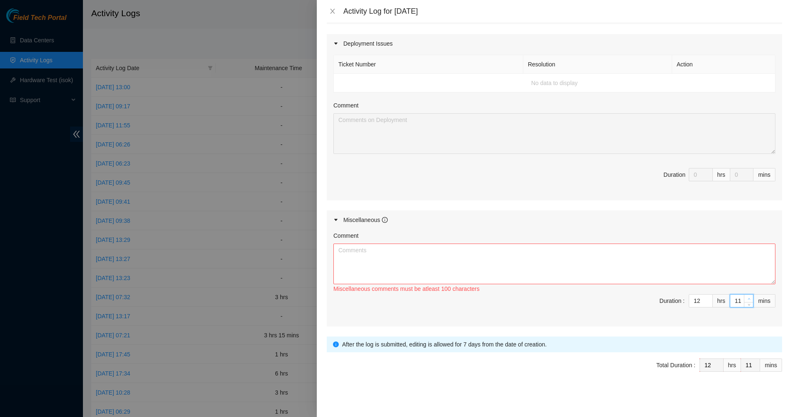
click at [748, 299] on icon "up" at bounding box center [749, 298] width 3 height 3
type input "12"
click at [748, 299] on icon "up" at bounding box center [749, 298] width 3 height 3
type input "13"
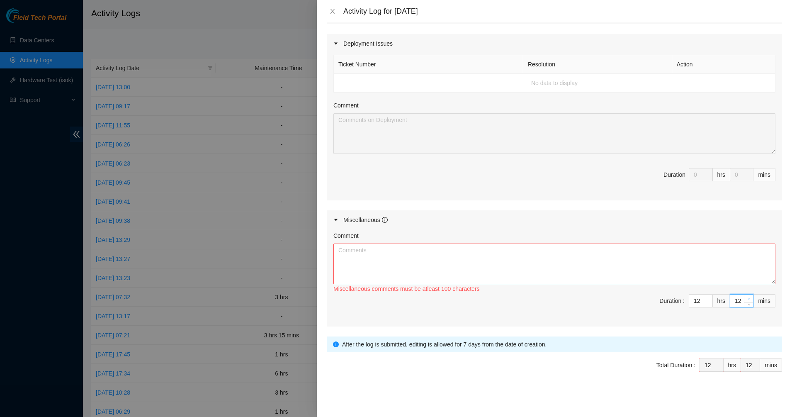
type input "13"
click at [748, 299] on icon "up" at bounding box center [749, 298] width 3 height 3
type input "14"
click at [748, 299] on icon "up" at bounding box center [749, 298] width 3 height 3
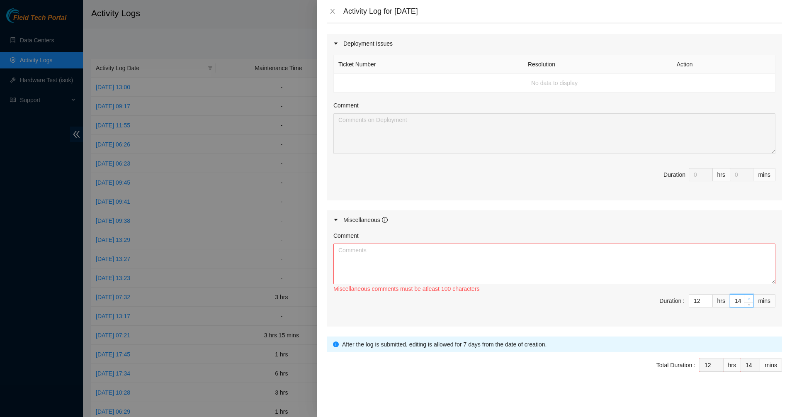
type input "15"
click at [748, 299] on icon "up" at bounding box center [749, 298] width 3 height 3
type input "16"
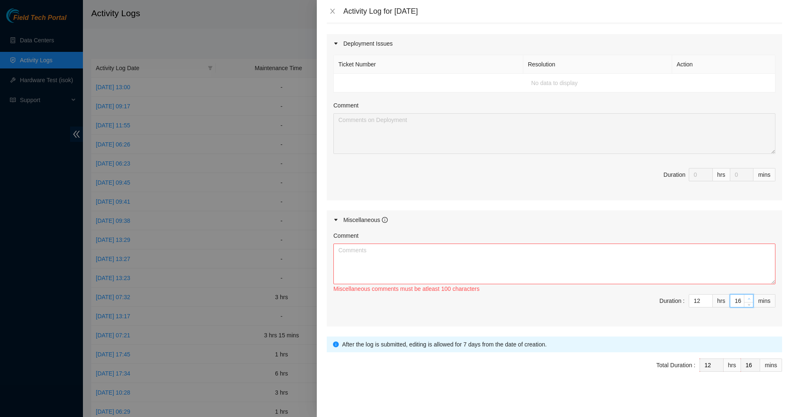
click at [748, 299] on icon "up" at bounding box center [749, 298] width 3 height 3
type input "17"
click at [748, 299] on icon "up" at bounding box center [749, 298] width 3 height 3
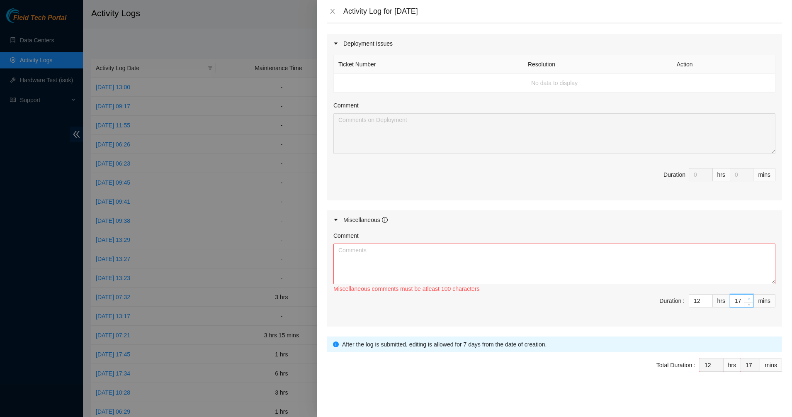
type input "18"
type input "19"
click at [748, 299] on icon "up" at bounding box center [749, 298] width 3 height 3
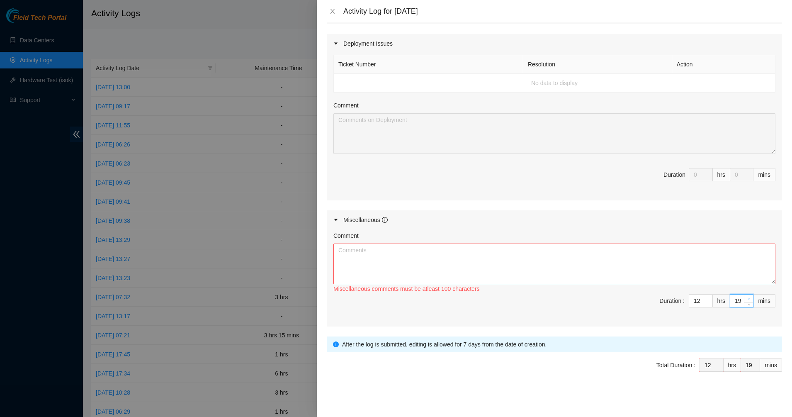
type input "20"
click at [748, 299] on icon "up" at bounding box center [749, 298] width 3 height 3
type input "21"
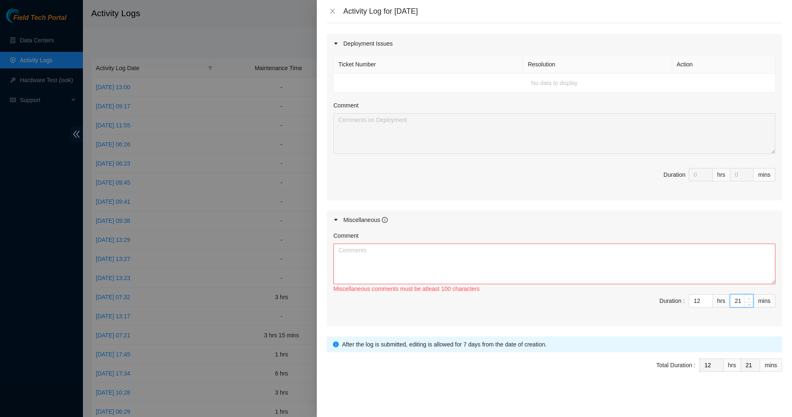
click at [748, 299] on icon "up" at bounding box center [749, 298] width 3 height 3
type input "22"
click at [748, 299] on icon "up" at bounding box center [749, 298] width 3 height 3
type input "23"
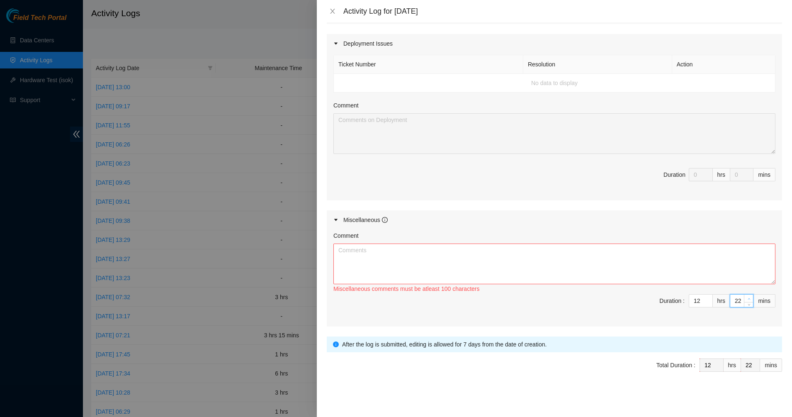
type input "23"
click at [748, 299] on icon "up" at bounding box center [749, 298] width 3 height 3
type input "24"
click at [748, 299] on icon "up" at bounding box center [749, 298] width 3 height 3
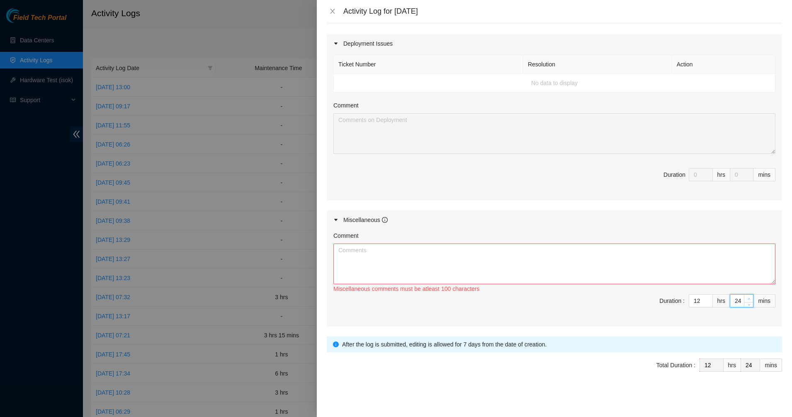
type input "25"
click at [748, 299] on icon "up" at bounding box center [749, 298] width 3 height 3
type input "26"
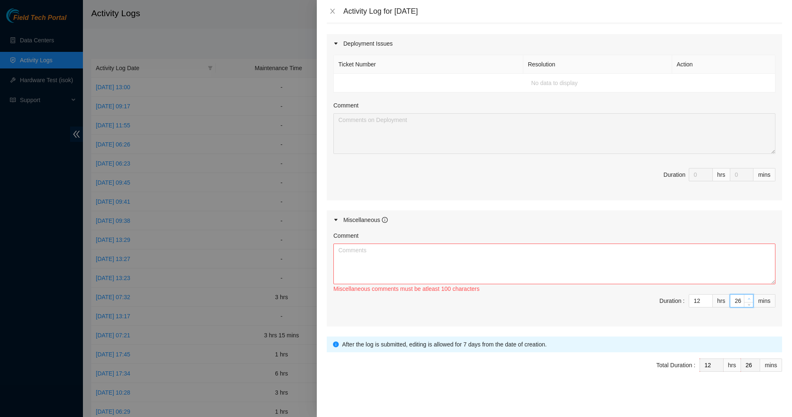
click at [748, 299] on icon "up" at bounding box center [749, 298] width 3 height 3
type input "27"
click at [748, 299] on icon "up" at bounding box center [749, 298] width 3 height 3
type input "28"
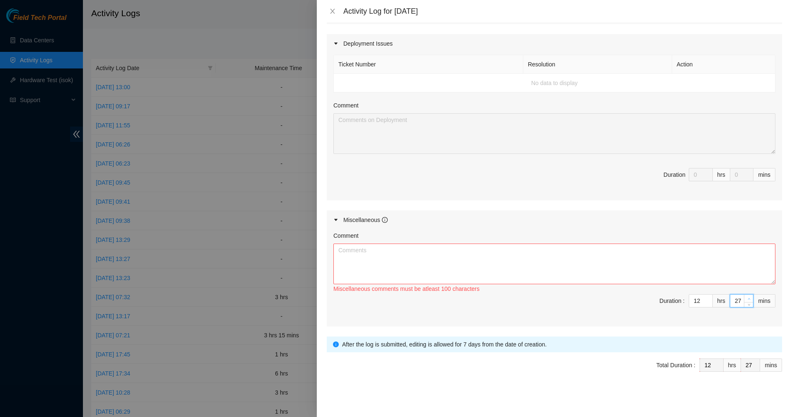
type input "28"
click at [748, 299] on icon "up" at bounding box center [749, 298] width 3 height 3
type input "29"
click at [748, 299] on icon "up" at bounding box center [749, 298] width 3 height 3
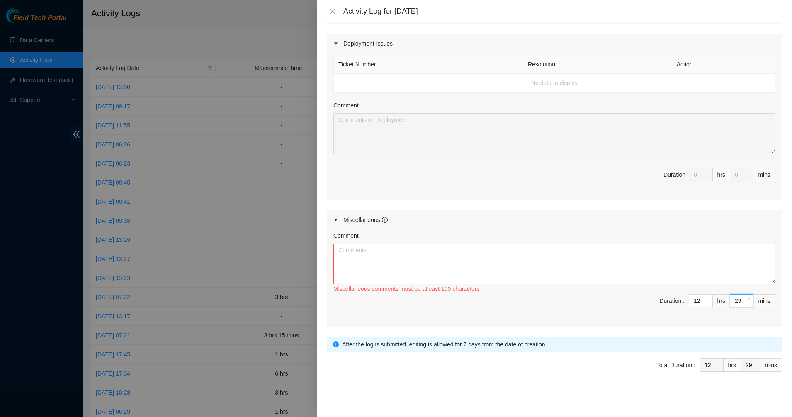
type input "30"
click at [748, 299] on icon "up" at bounding box center [749, 298] width 3 height 3
click at [616, 284] on textarea "Comment" at bounding box center [555, 264] width 442 height 41
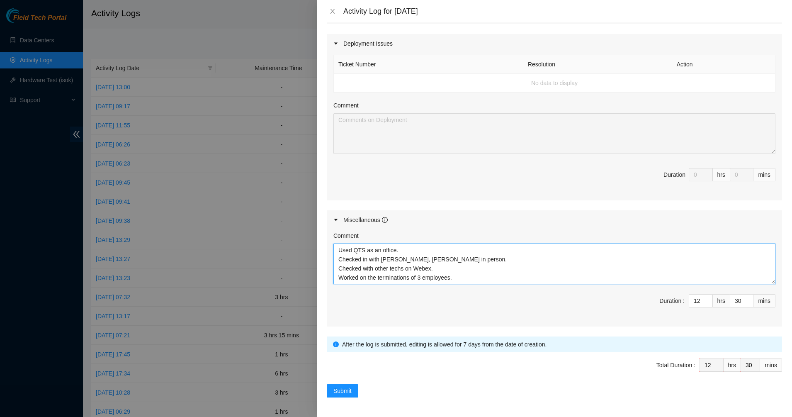
scroll to position [7, 0]
type textarea "Used QTS as an office. Checked in with Matias, Yzaak, Ryan in person. Checked w…"
click at [343, 387] on span "Submit" at bounding box center [343, 390] width 18 height 9
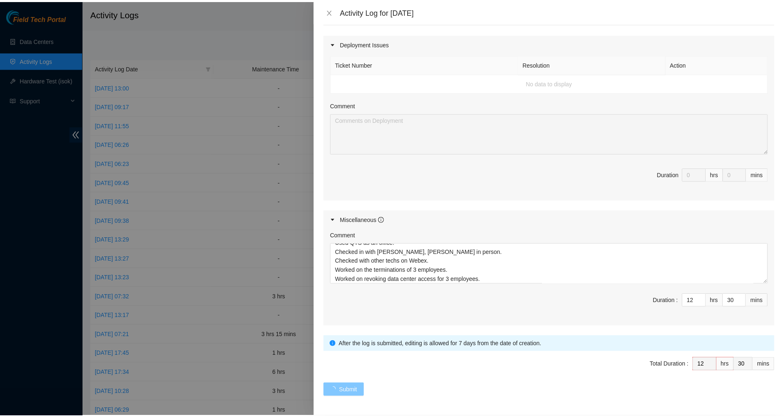
scroll to position [275, 0]
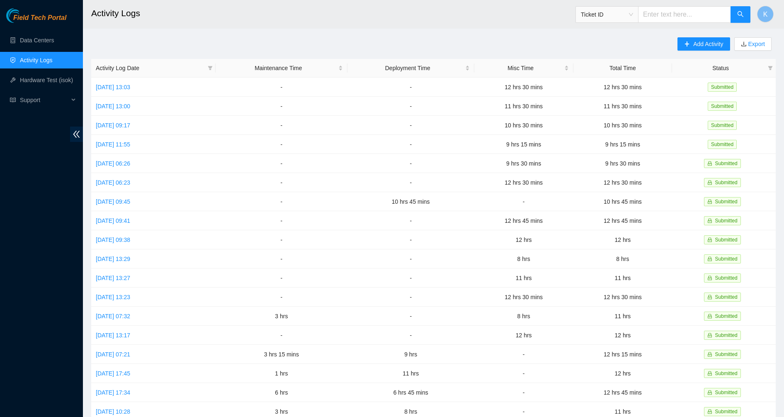
click at [33, 50] on ul "Data Centers Activity Logs Hardware Test (isok) Support" at bounding box center [41, 70] width 83 height 80
click at [35, 41] on link "Data Centers" at bounding box center [37, 40] width 34 height 7
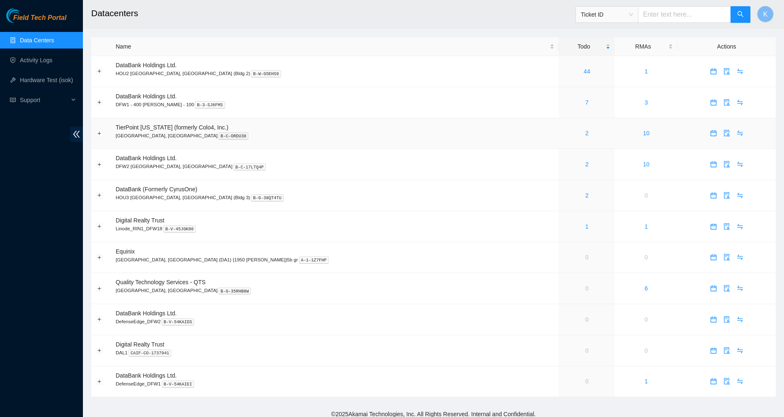
scroll to position [4, 0]
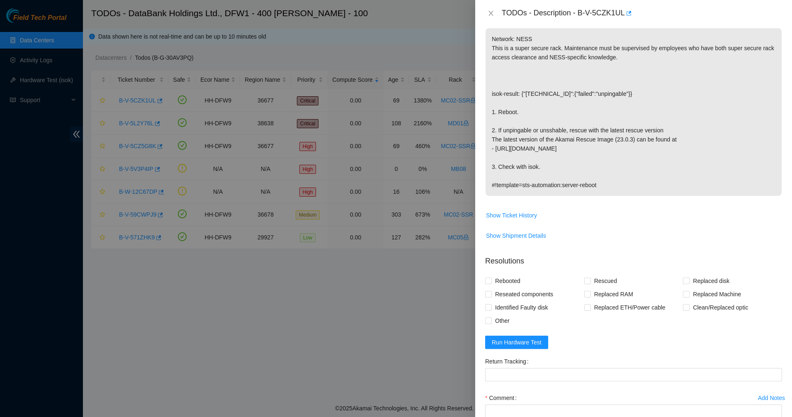
scroll to position [127, 0]
click at [514, 214] on span "Show Ticket History" at bounding box center [511, 213] width 51 height 9
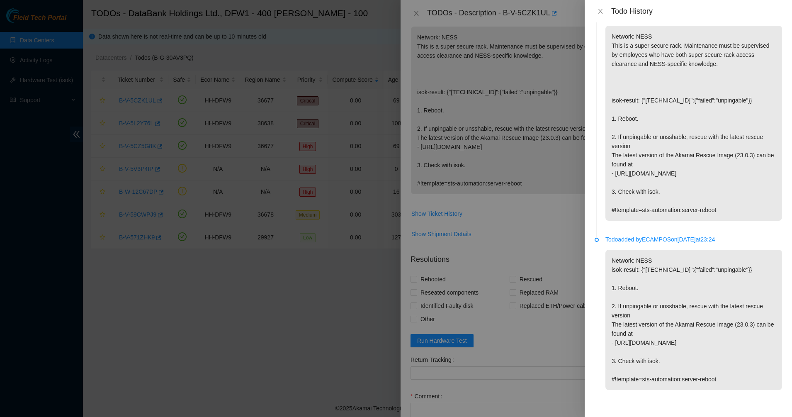
scroll to position [0, 0]
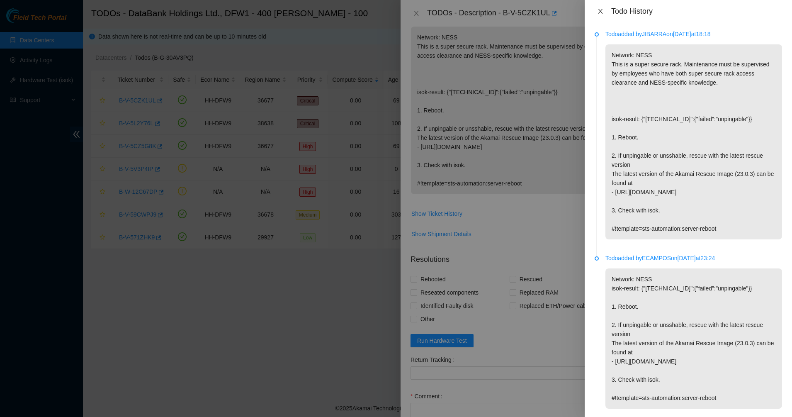
click at [600, 12] on icon "close" at bounding box center [600, 11] width 5 height 5
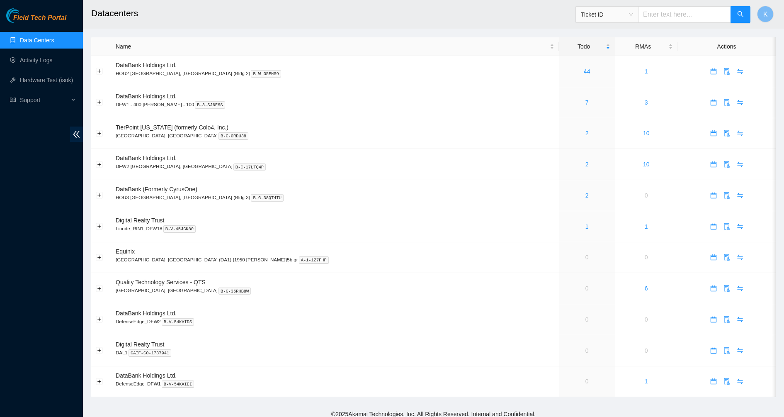
click at [31, 44] on link "Data Centers" at bounding box center [37, 40] width 34 height 7
click at [584, 73] on link "44" at bounding box center [587, 71] width 7 height 7
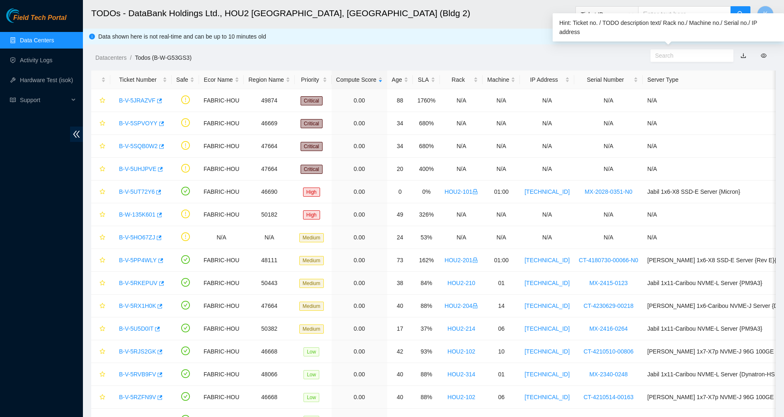
click at [672, 54] on input "text" at bounding box center [688, 55] width 67 height 9
paste input "B-V-5HO67ZJ"
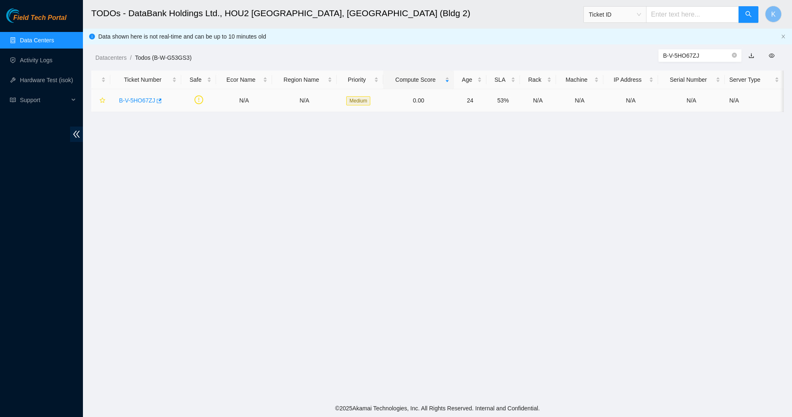
type input "B-V-5HO67ZJ"
click at [130, 95] on div "B-V-5HO67ZJ" at bounding box center [146, 100] width 62 height 13
click at [134, 98] on link "B-V-5HO67ZJ" at bounding box center [137, 100] width 36 height 7
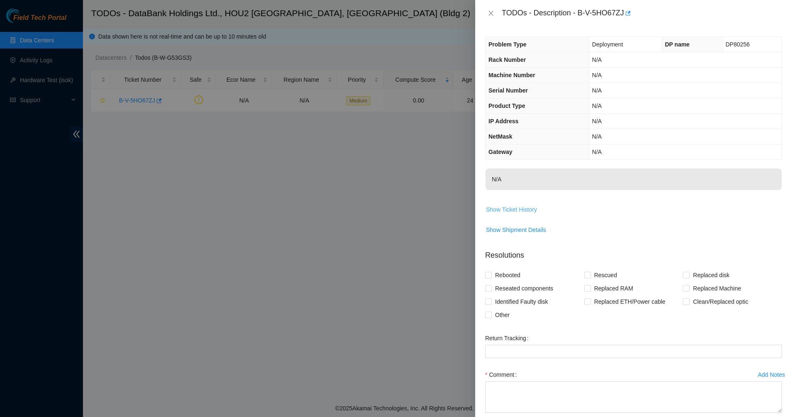
click at [508, 209] on span "Show Ticket History" at bounding box center [511, 209] width 51 height 9
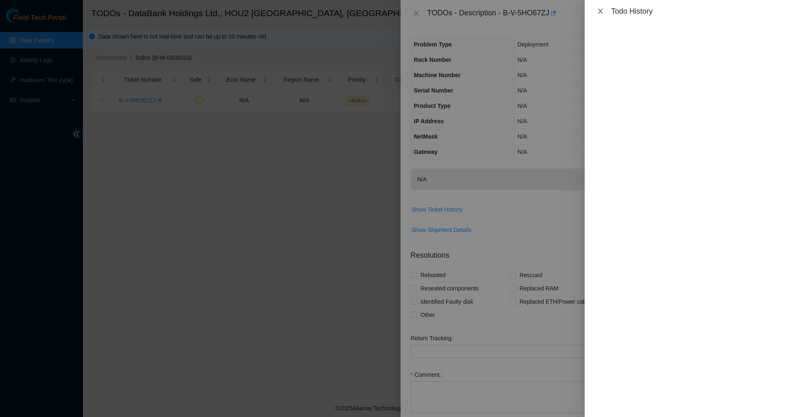
click at [602, 9] on icon "close" at bounding box center [600, 11] width 7 height 7
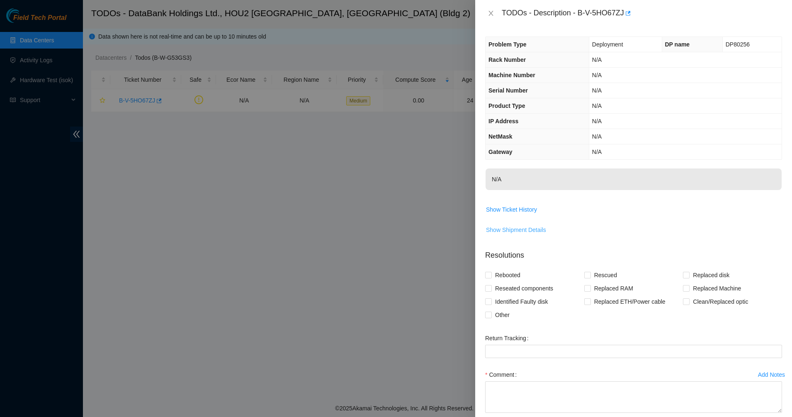
click at [515, 233] on span "Show Shipment Details" at bounding box center [516, 229] width 60 height 9
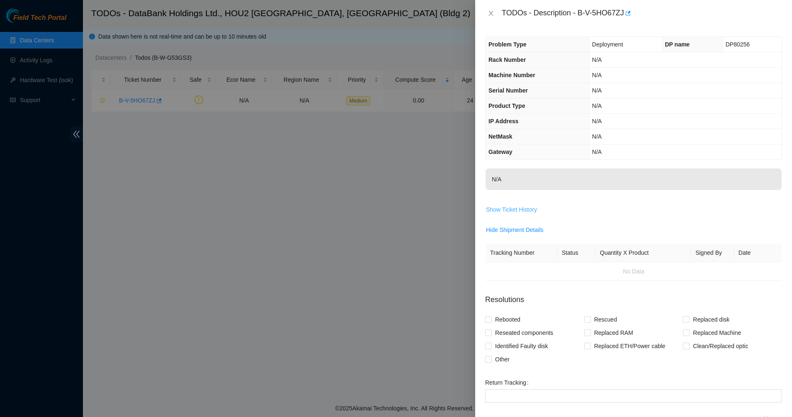
click at [518, 216] on button "Show Ticket History" at bounding box center [512, 209] width 52 height 13
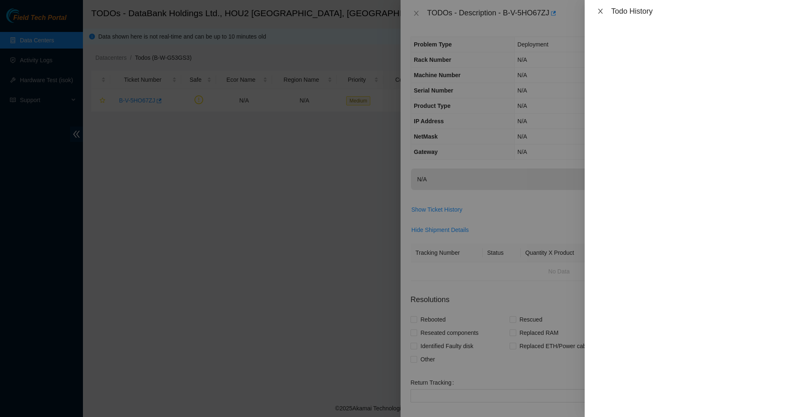
click at [600, 14] on icon "close" at bounding box center [600, 11] width 7 height 7
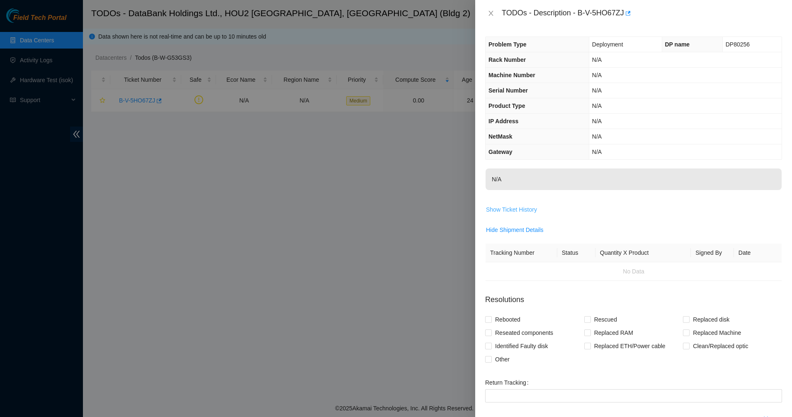
click at [517, 210] on span "Show Ticket History" at bounding box center [511, 209] width 51 height 9
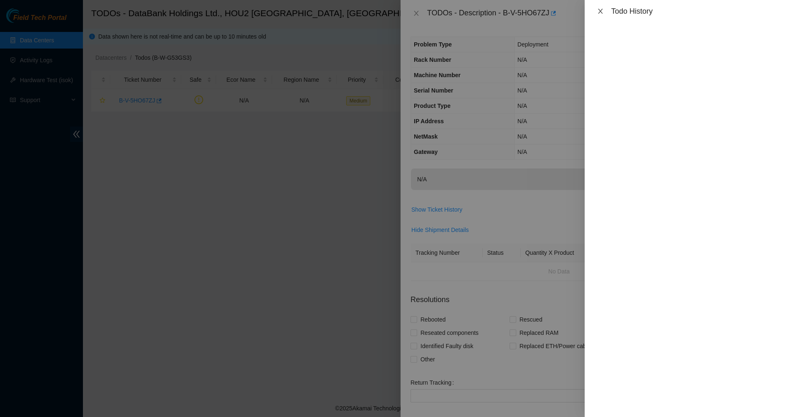
click at [602, 15] on button "Close" at bounding box center [601, 11] width 12 height 8
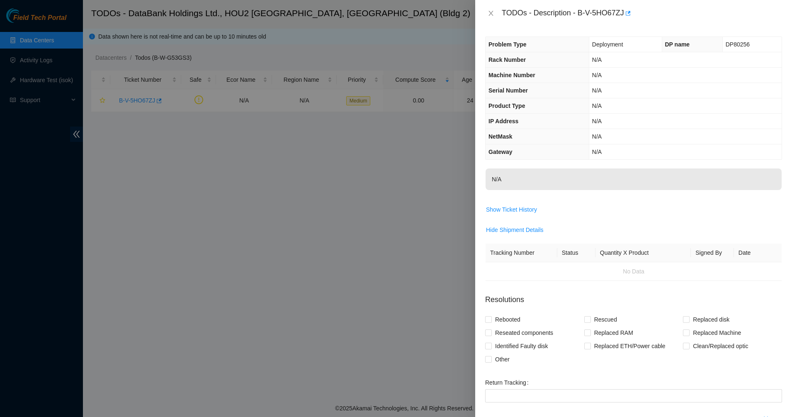
click at [492, 7] on div "TODOs - Description - B-V-5HO67ZJ" at bounding box center [633, 13] width 297 height 13
click at [492, 9] on div "TODOs - Description - B-V-5HO67ZJ" at bounding box center [633, 13] width 297 height 13
click at [492, 13] on icon "close" at bounding box center [491, 13] width 5 height 5
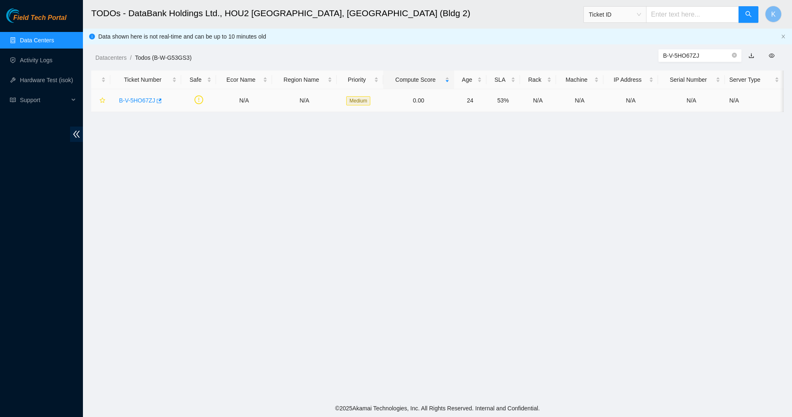
click at [130, 100] on link "B-V-5HO67ZJ" at bounding box center [137, 100] width 36 height 7
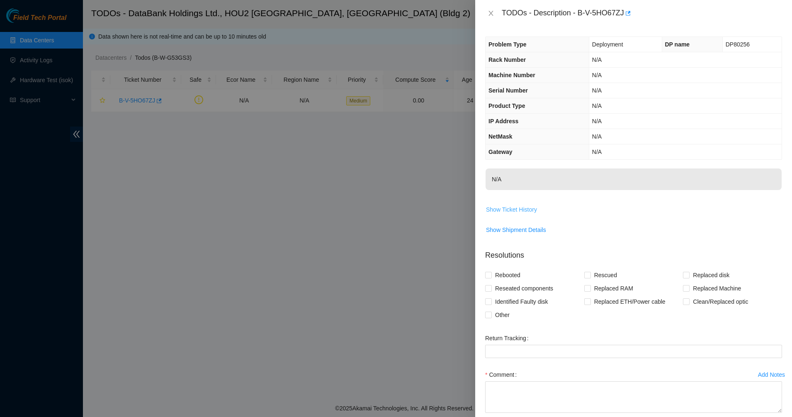
click at [505, 210] on span "Show Ticket History" at bounding box center [511, 209] width 51 height 9
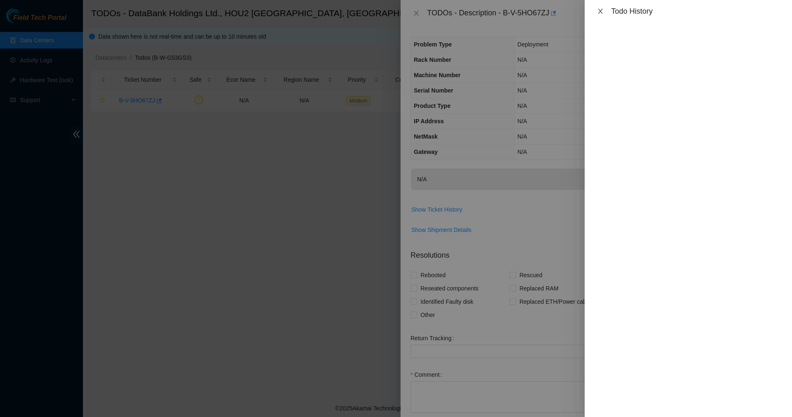
click at [598, 14] on icon "close" at bounding box center [600, 11] width 7 height 7
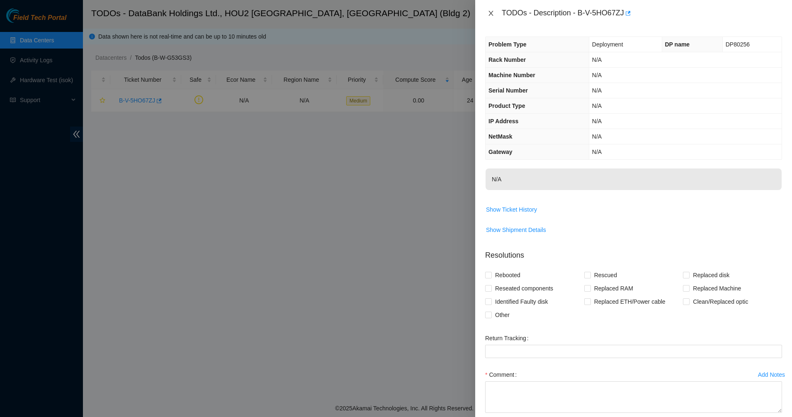
click at [491, 10] on icon "close" at bounding box center [491, 13] width 7 height 7
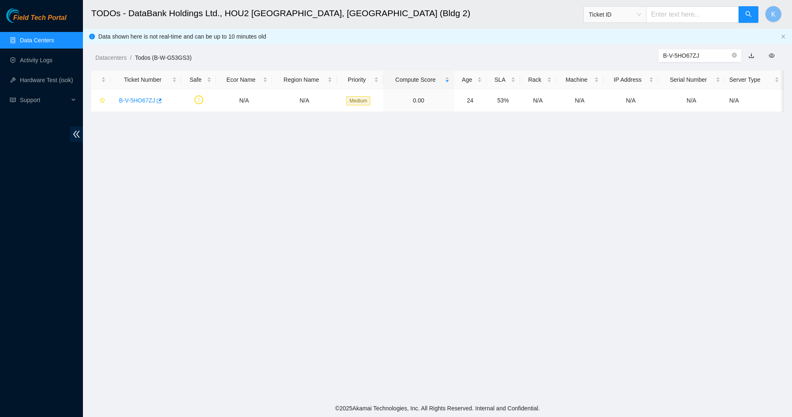
drag, startPoint x: 705, startPoint y: 56, endPoint x: 644, endPoint y: 54, distance: 60.6
click at [644, 54] on div "B-V-5HO67ZJ" at bounding box center [704, 55] width 178 height 13
type input "B-V-5HO67ZJ"
click at [141, 98] on link "B-V-5HO67ZJ" at bounding box center [137, 100] width 36 height 7
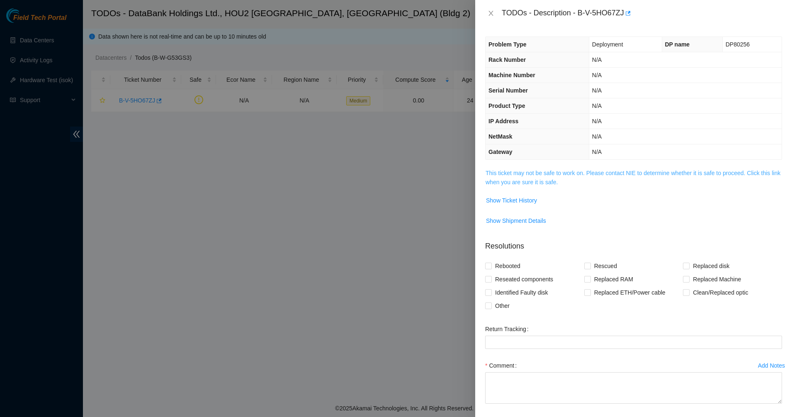
click at [532, 171] on link "This ticket may not be safe to work on. Please contact NIE to determine whether…" at bounding box center [633, 178] width 295 height 16
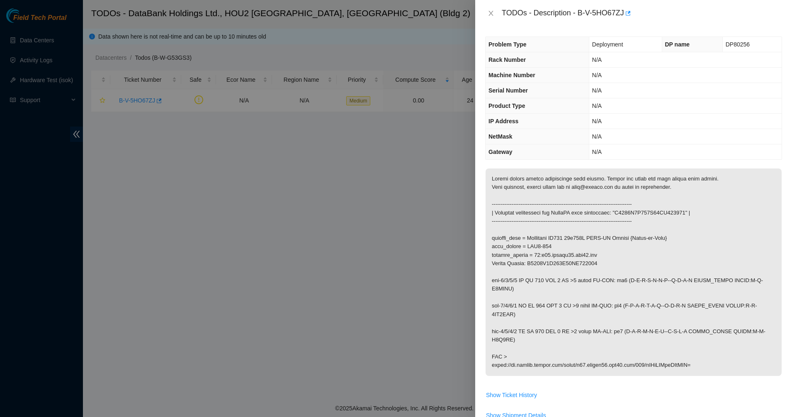
scroll to position [110, 0]
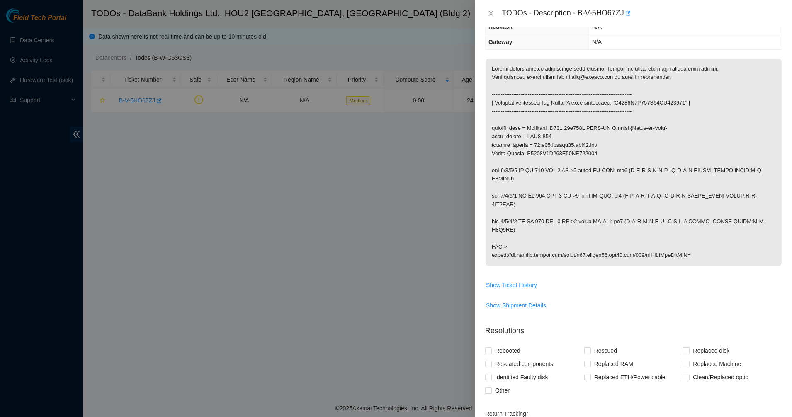
click at [531, 229] on p at bounding box center [634, 161] width 296 height 207
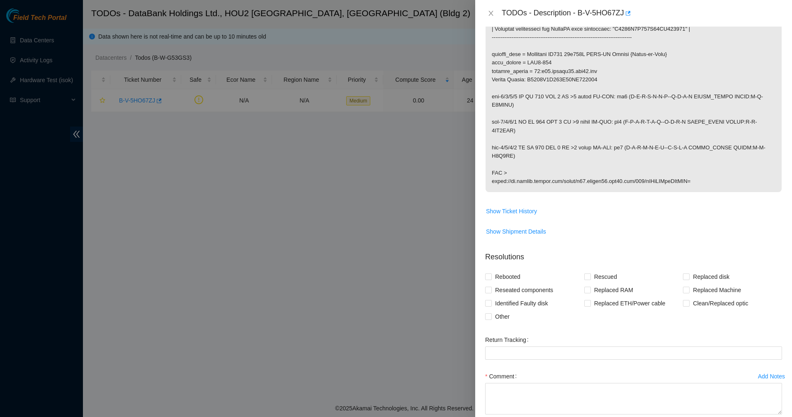
scroll to position [183, 0]
click at [520, 212] on span "Show Ticket History" at bounding box center [511, 211] width 51 height 9
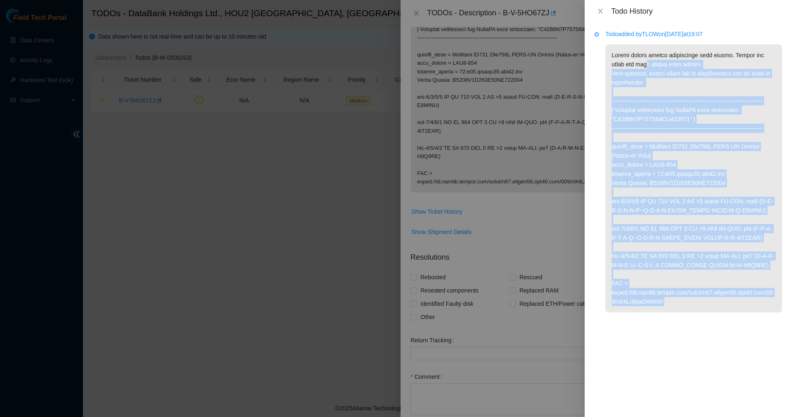
drag, startPoint x: 632, startPoint y: 68, endPoint x: 674, endPoint y: 324, distance: 259.4
click at [674, 312] on p at bounding box center [694, 178] width 177 height 268
click at [599, 15] on button "Close" at bounding box center [601, 11] width 12 height 8
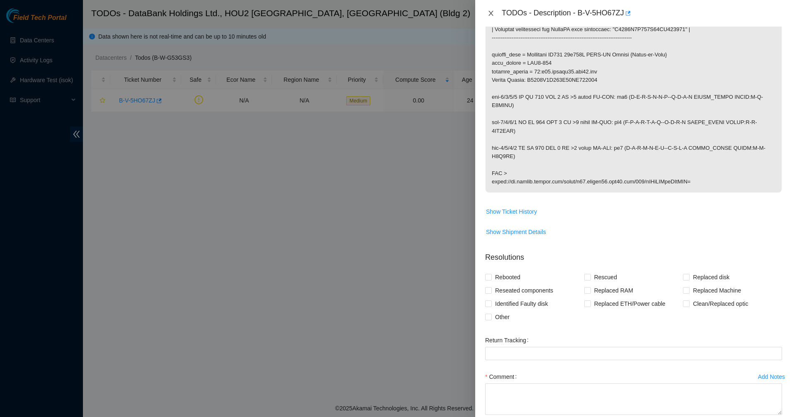
click at [490, 12] on icon "close" at bounding box center [491, 13] width 5 height 5
